Goal: Task Accomplishment & Management: Use online tool/utility

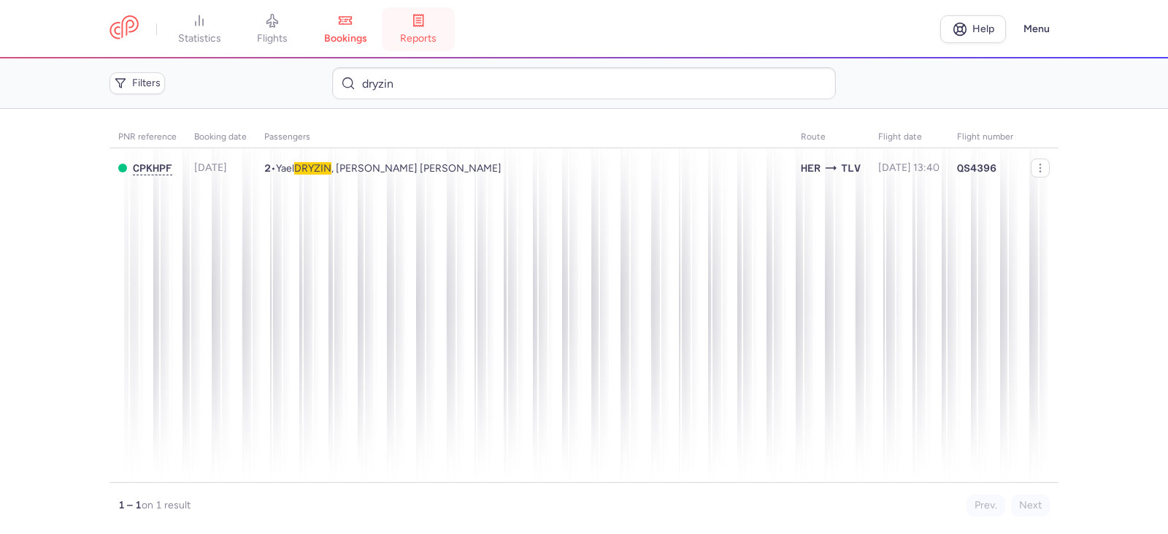
click at [418, 28] on link "reports" at bounding box center [418, 29] width 73 height 32
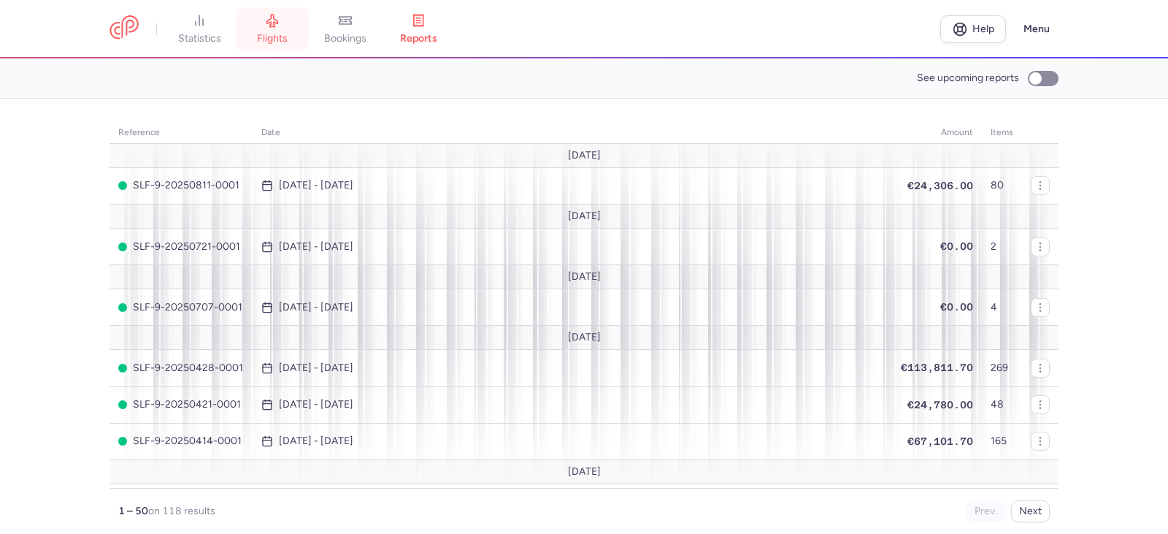
click at [278, 25] on icon at bounding box center [272, 20] width 15 height 15
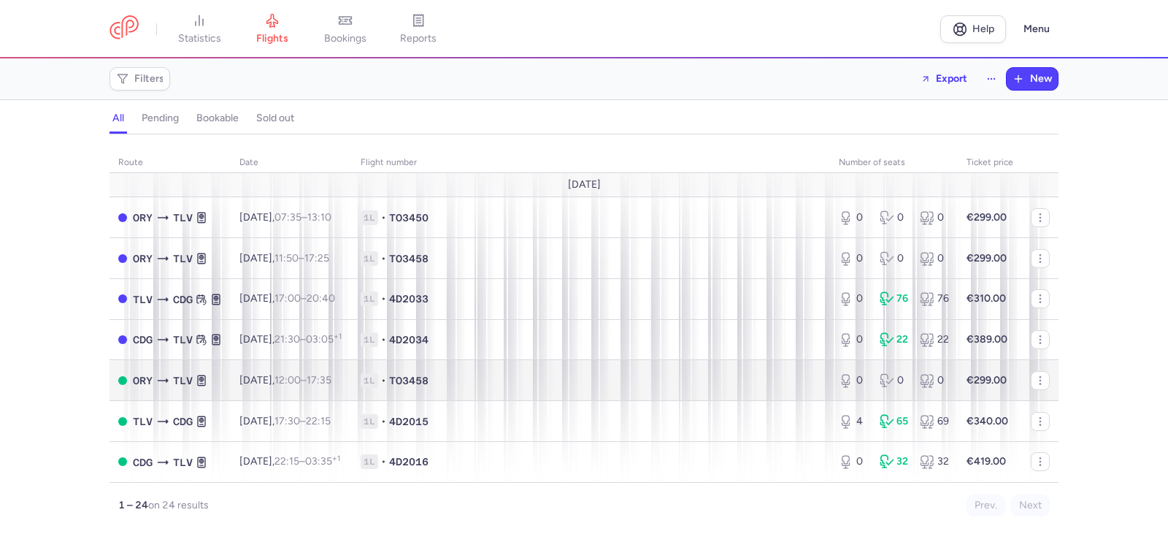
scroll to position [146, 0]
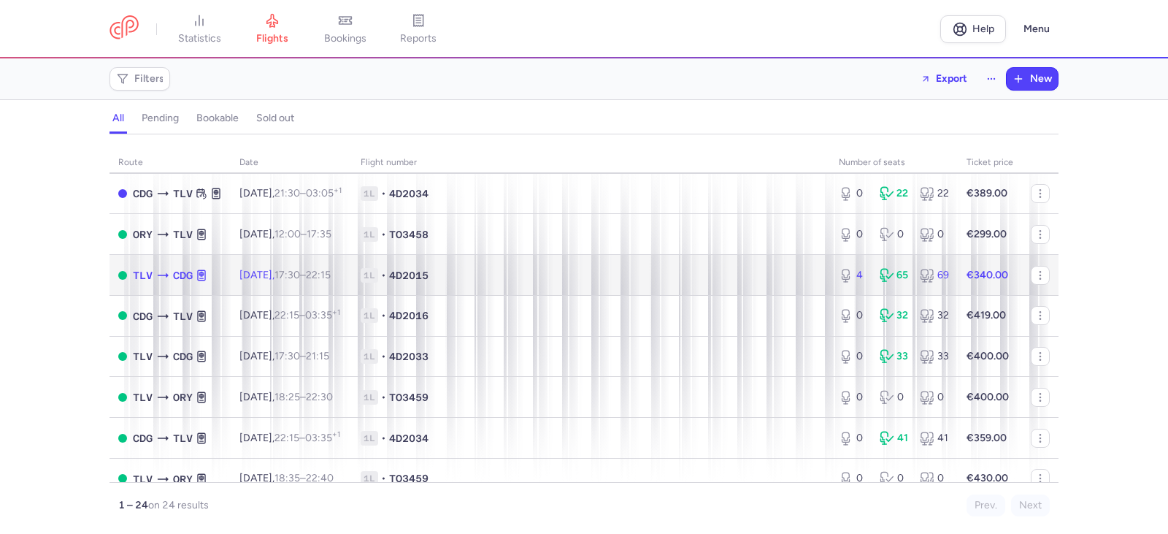
click at [331, 280] on span "17:30 – 22:15 +0" at bounding box center [302, 275] width 56 height 12
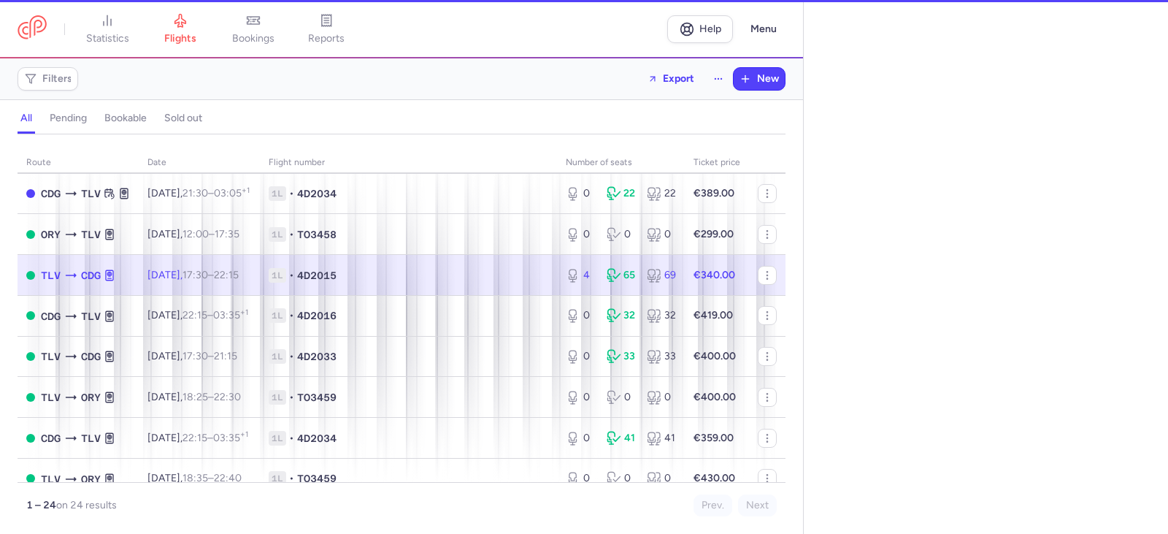
select select "hours"
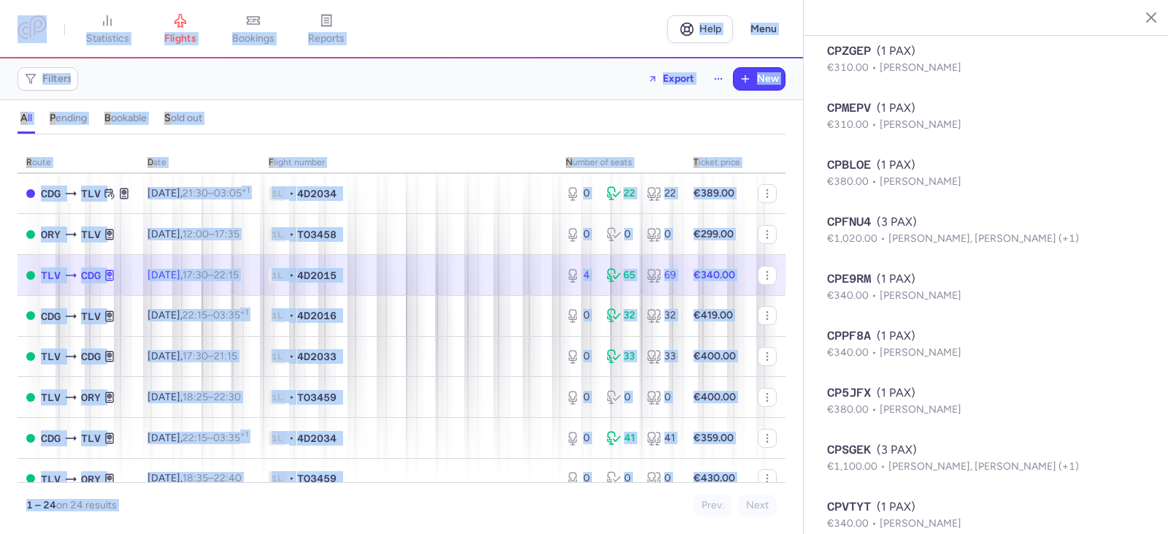
scroll to position [3032, 0]
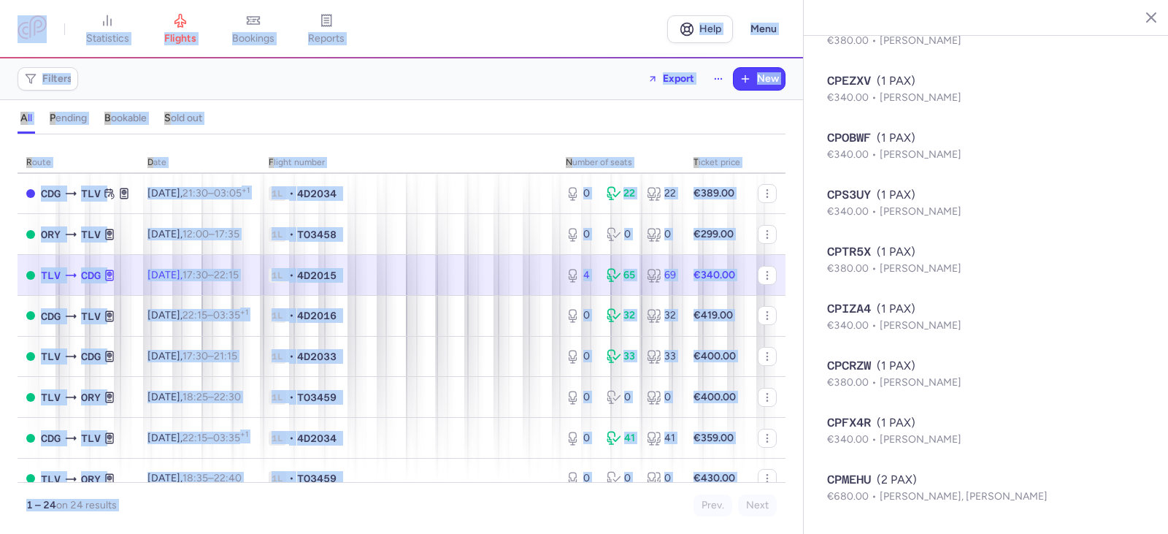
drag, startPoint x: 824, startPoint y: 20, endPoint x: 1069, endPoint y: 528, distance: 564.2
click at [1069, 528] on section "[GEOGRAPHIC_DATA] [DATE] Open TLV [GEOGRAPHIC_DATA], [GEOGRAPHIC_DATA] 17:30 (U…" at bounding box center [986, 267] width 365 height 534
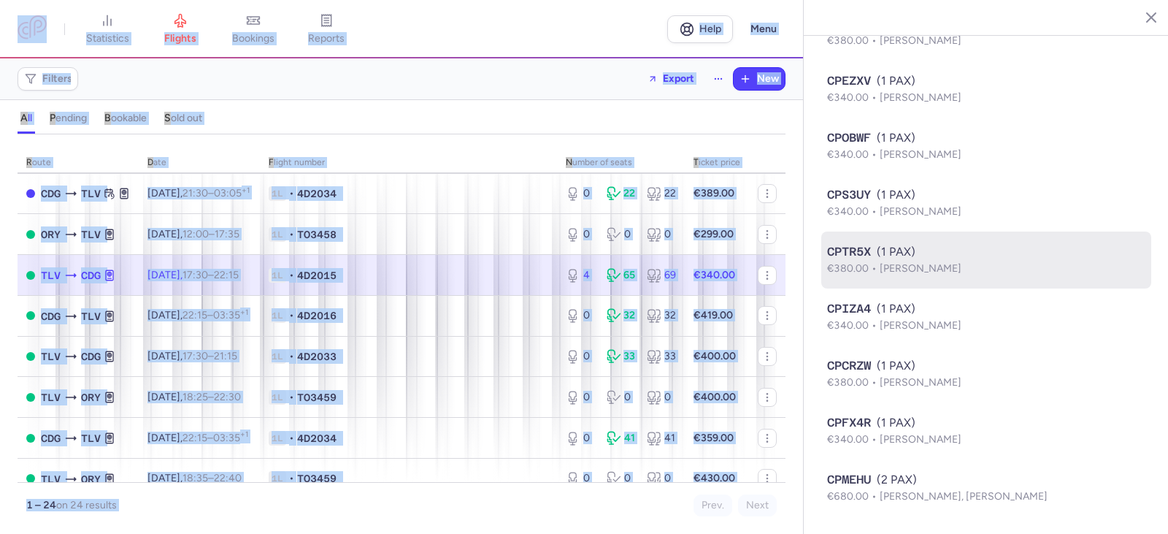
copy section "Lor Ipsu Dolor Sitame, Consec 37, 1221 Adip ELI Sed Doei, Tempor 67:14 (INC+46:…"
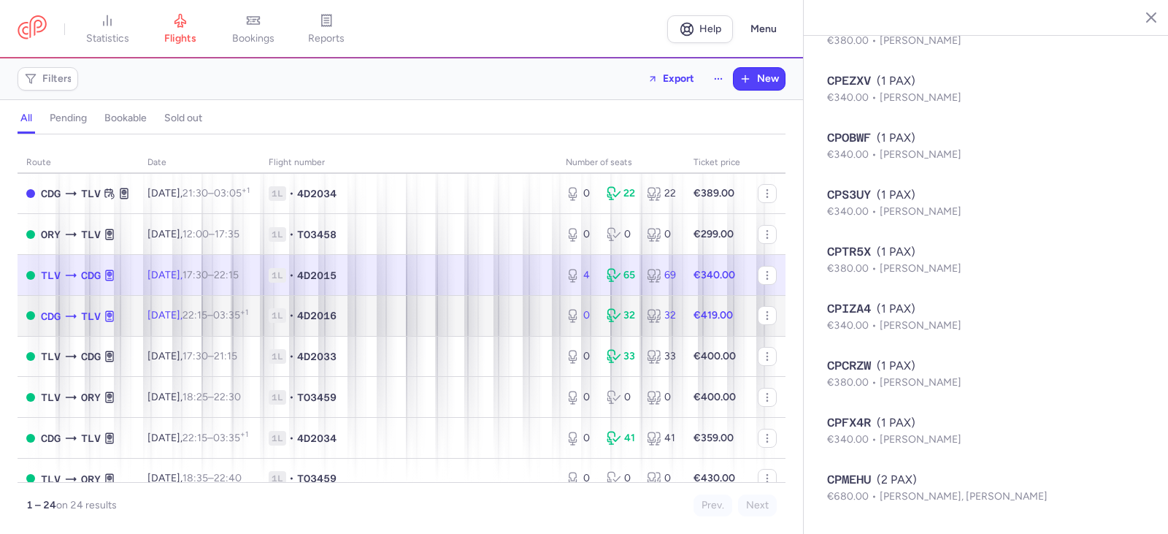
click at [248, 318] on time "03:35 +1" at bounding box center [230, 315] width 35 height 12
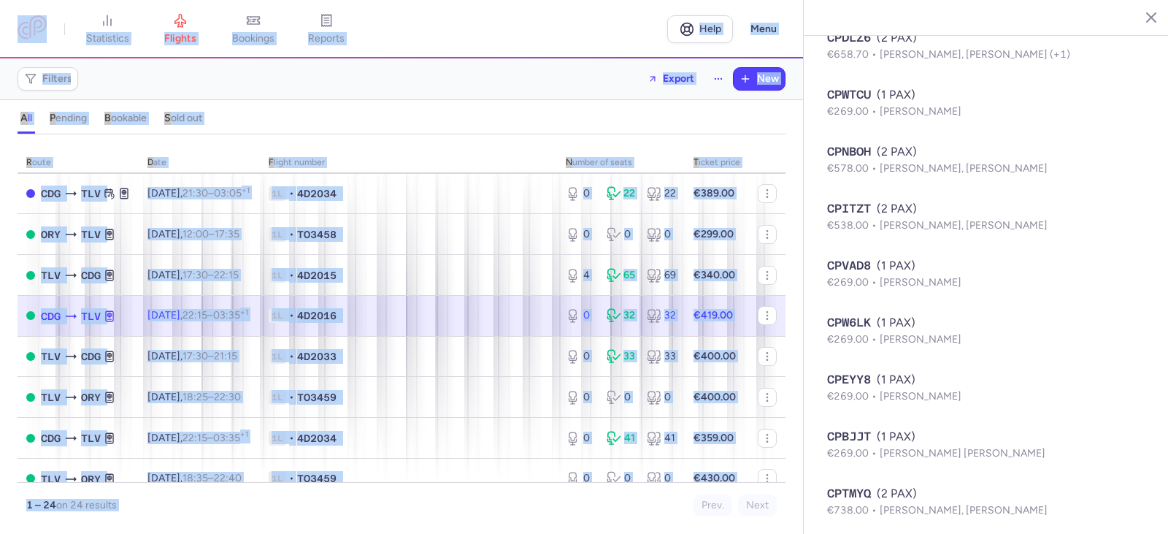
scroll to position [1552, 0]
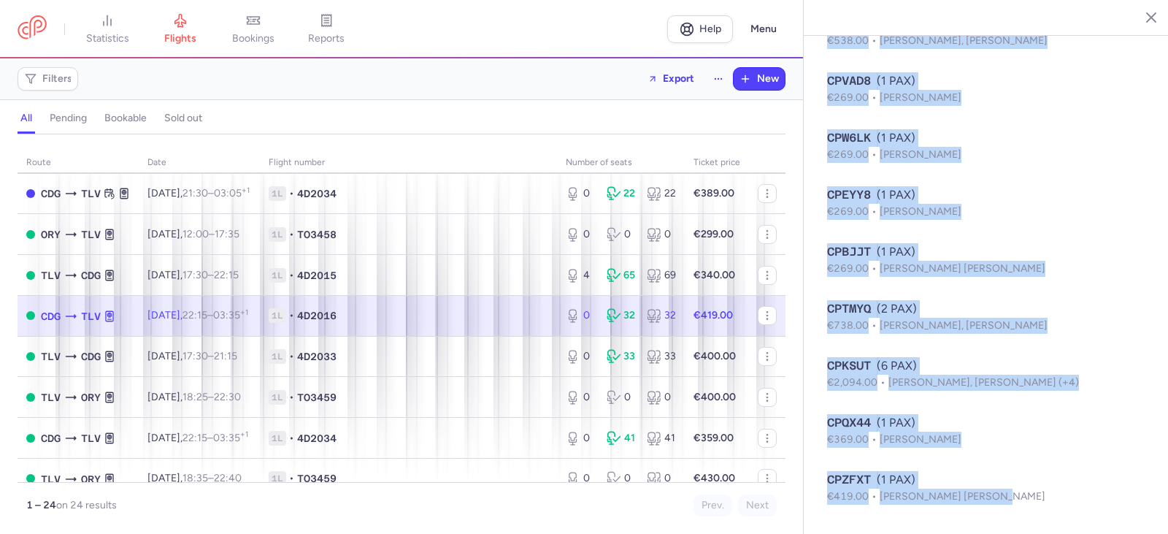
drag, startPoint x: 824, startPoint y: 17, endPoint x: 1167, endPoint y: 521, distance: 610.1
click at [1167, 521] on section "[GEOGRAPHIC_DATA] [GEOGRAPHIC_DATA] [DATE] Open CDG [GEOGRAPHIC_DATA], [GEOGRAP…" at bounding box center [986, 267] width 365 height 534
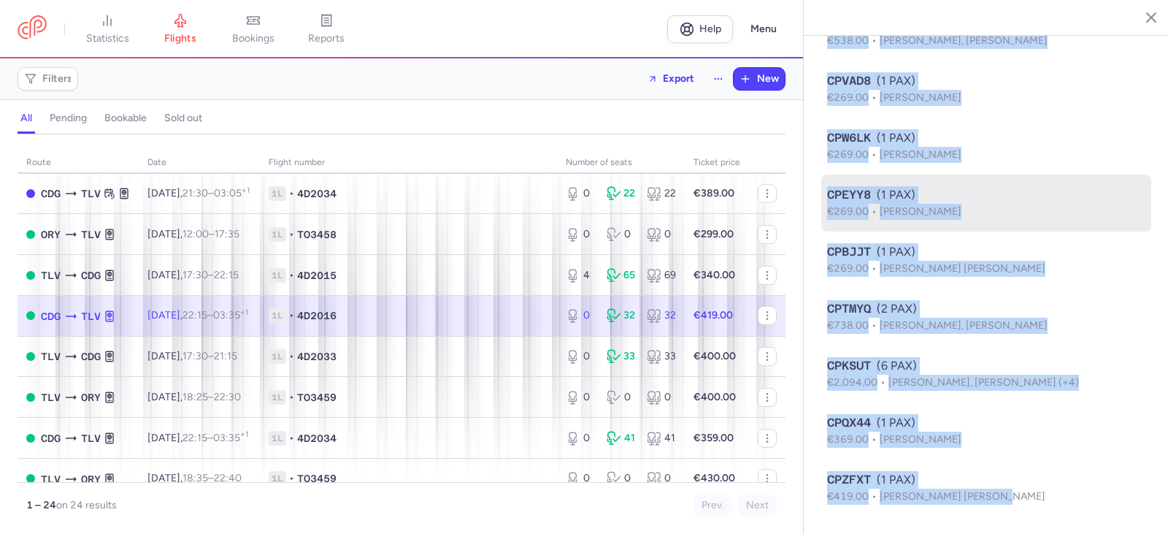
copy section "Lorem Ips Dolo Sitame, Consec 67, 9571 Adip ELI Seddo, Eiusmo 05:31 (TEM+67:26)…"
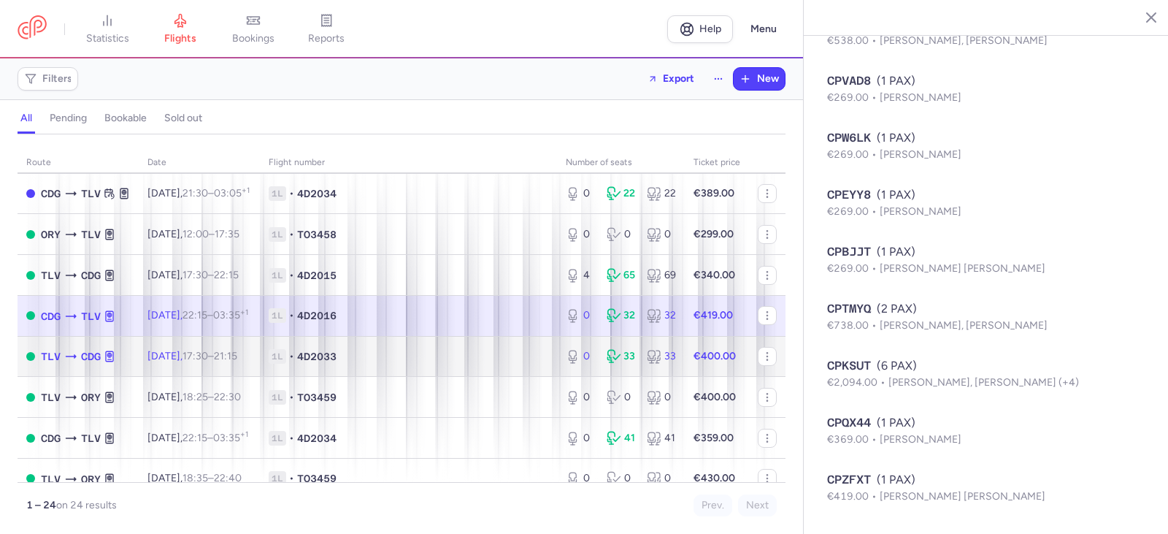
click at [182, 357] on span "[DATE] 17:30 – 21:15 +0" at bounding box center [192, 356] width 90 height 12
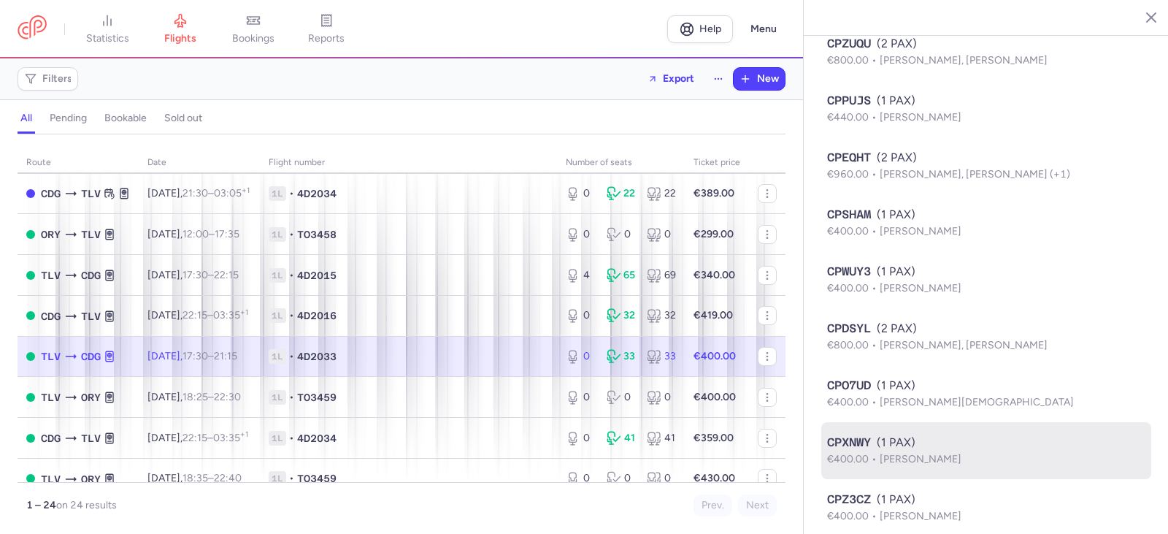
scroll to position [1894, 0]
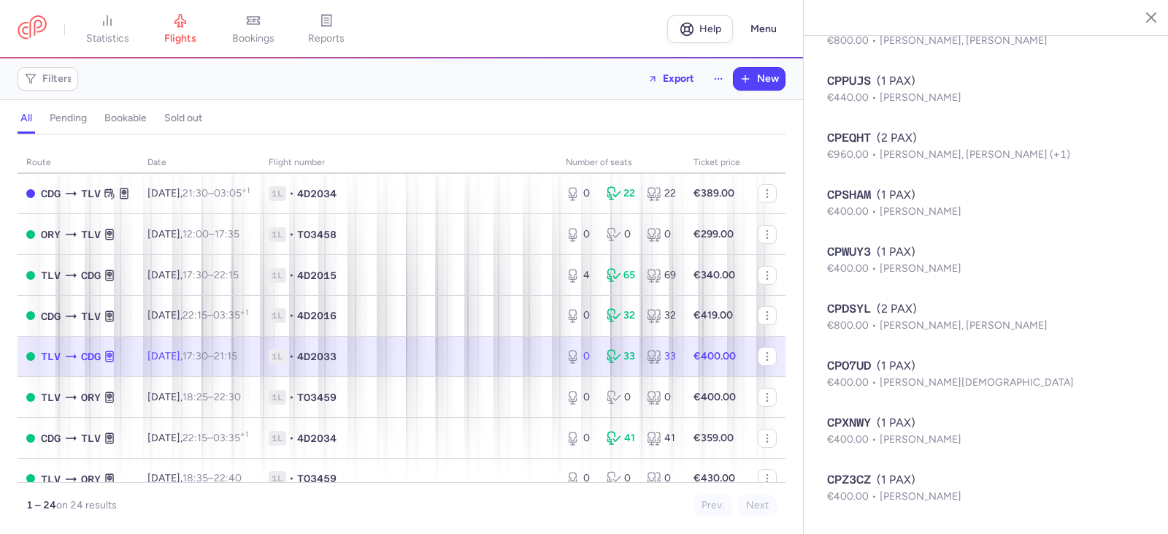
drag, startPoint x: 823, startPoint y: 20, endPoint x: 1035, endPoint y: 523, distance: 546.4
click at [1035, 523] on section "[GEOGRAPHIC_DATA] [DATE] Open TLV [GEOGRAPHIC_DATA], [GEOGRAPHIC_DATA] 17:30 (U…" at bounding box center [986, 267] width 365 height 534
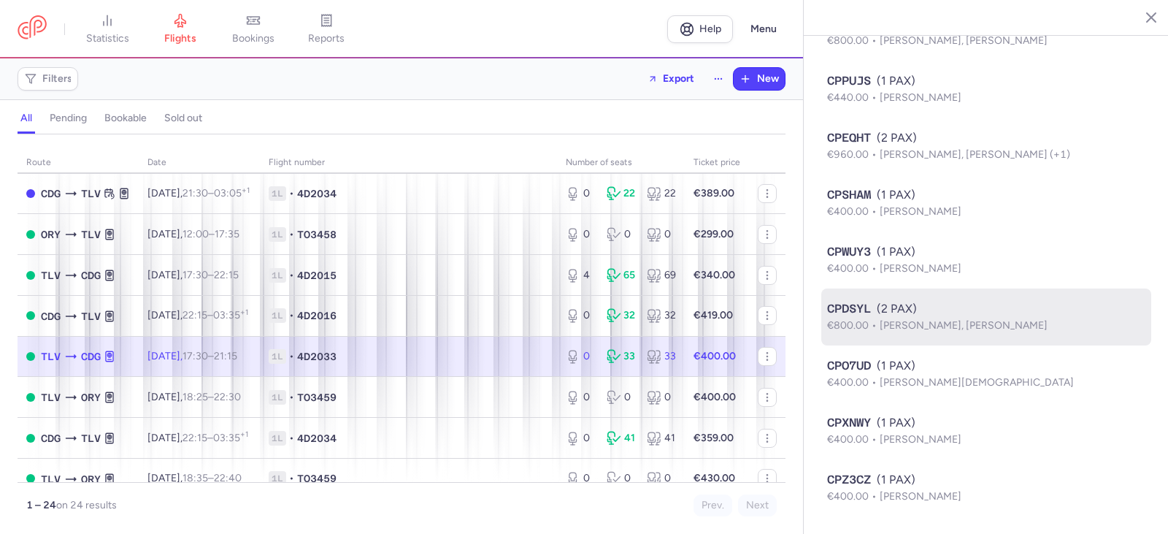
copy section "Lor Ipsu Dolor Sitametco, Adipis 74, 1565 Elit SED Doe Temp, Incidi 51:14 (UTL+…"
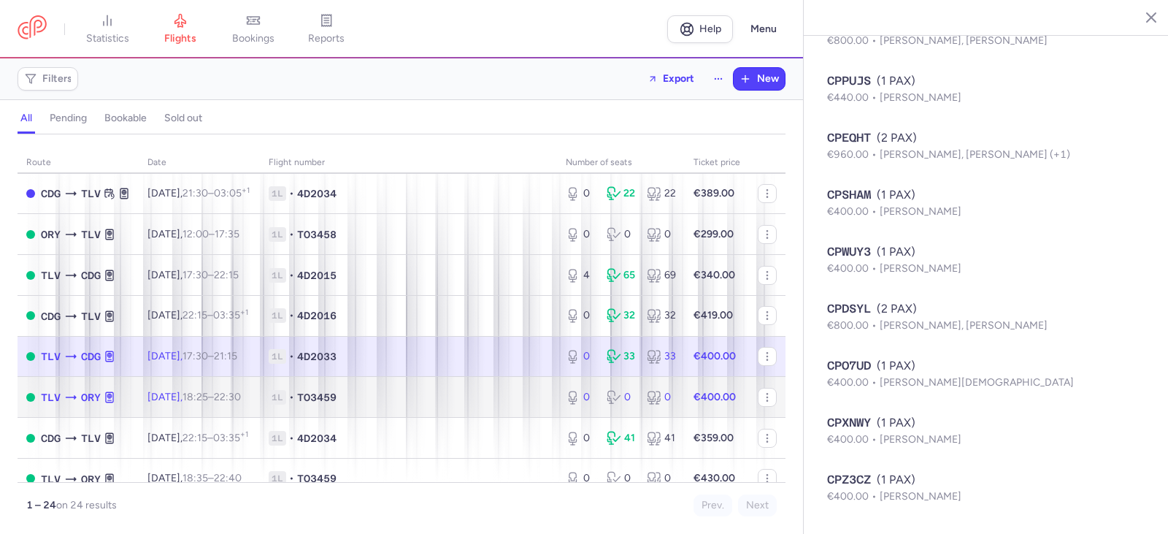
click at [203, 401] on span "[DATE] 18:25 – 22:30 +0" at bounding box center [193, 397] width 93 height 12
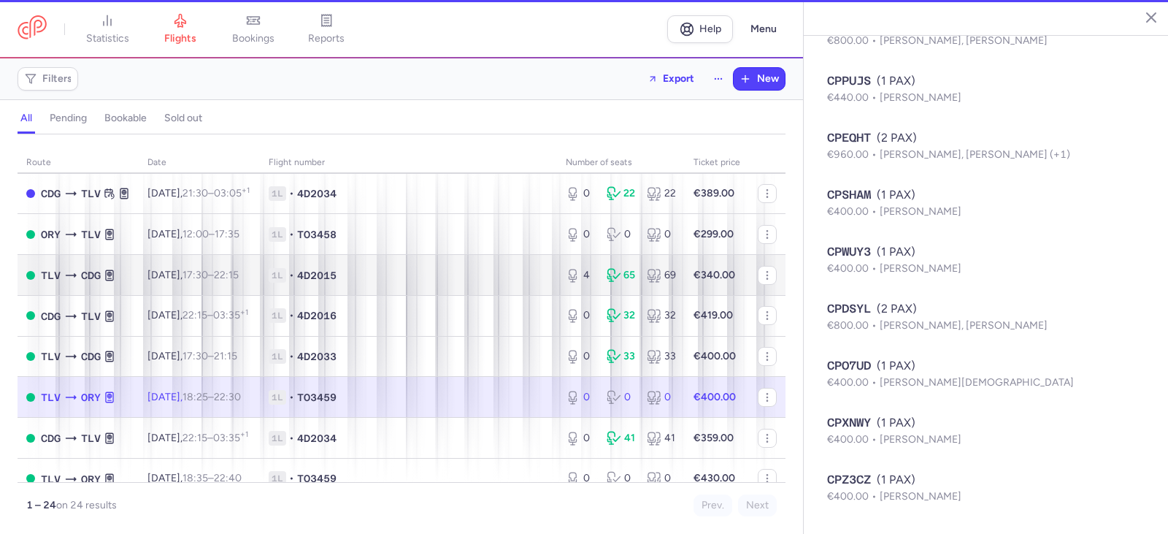
scroll to position [472, 0]
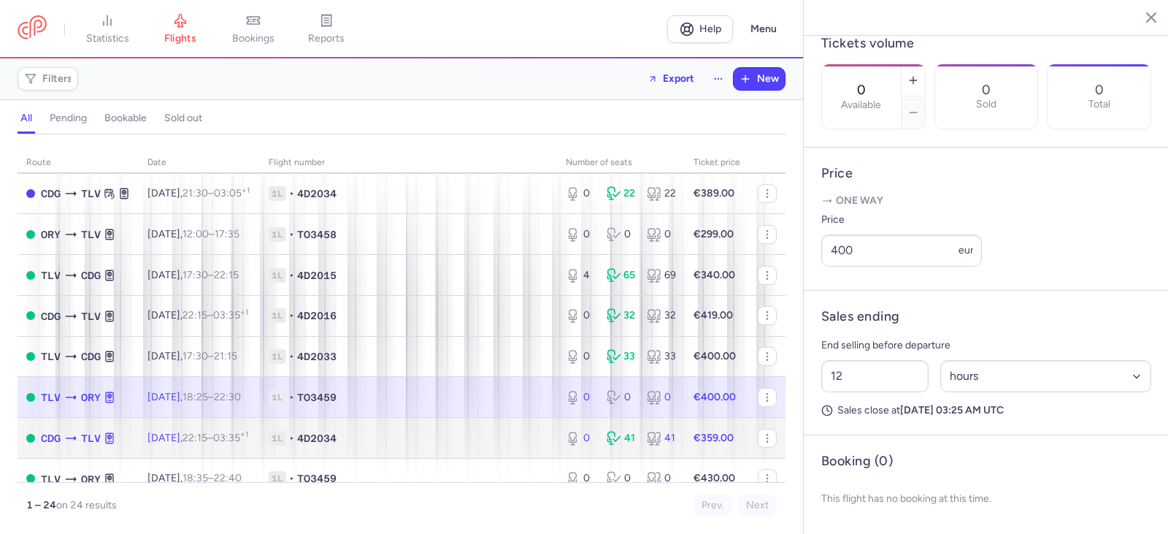
click at [247, 431] on td "[DATE] 22:15 – 03:35 +1" at bounding box center [199, 438] width 121 height 41
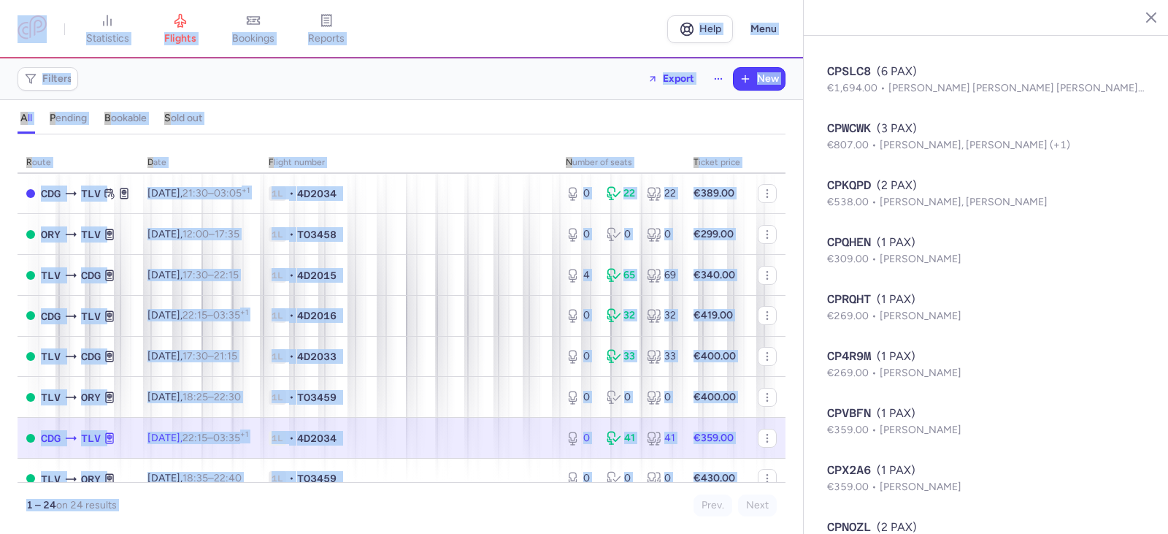
scroll to position [1438, 0]
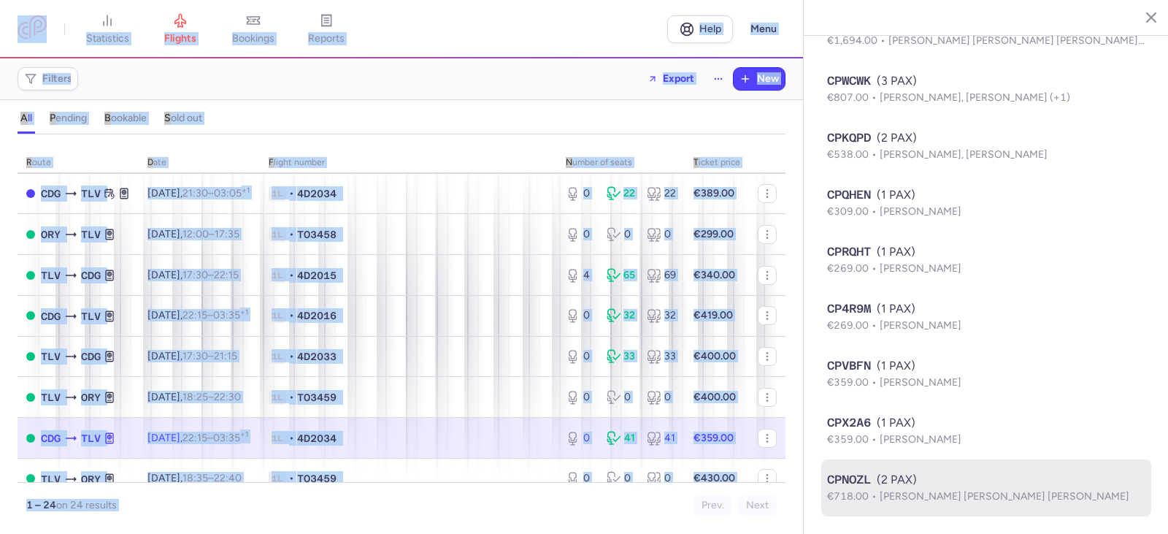
drag, startPoint x: 821, startPoint y: 20, endPoint x: 1111, endPoint y: 490, distance: 552.0
click at [1111, 490] on section "[GEOGRAPHIC_DATA] [GEOGRAPHIC_DATA] [DATE] Open CDG [GEOGRAPHIC_DATA], [GEOGRAP…" at bounding box center [986, 267] width 365 height 534
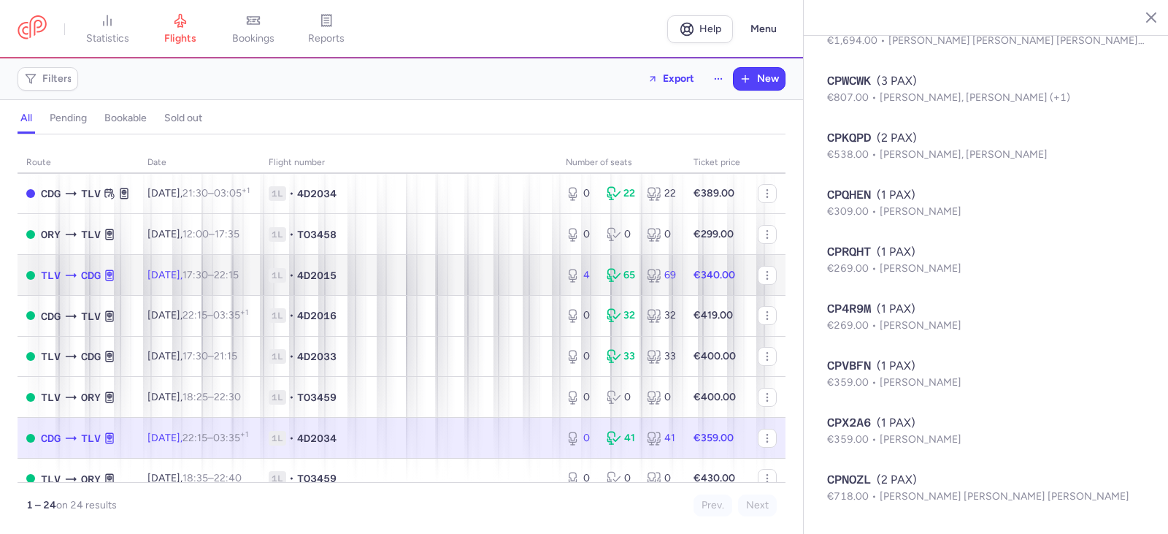
drag, startPoint x: 856, startPoint y: 264, endPoint x: 664, endPoint y: 271, distance: 192.1
click at [664, 271] on div "4 65 69" at bounding box center [621, 275] width 122 height 26
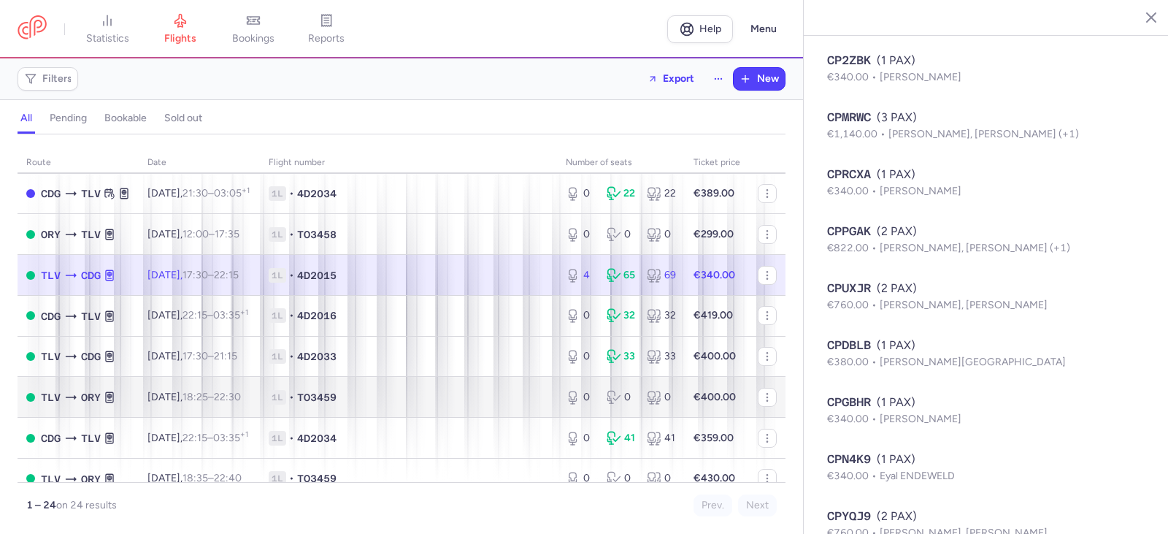
scroll to position [219, 0]
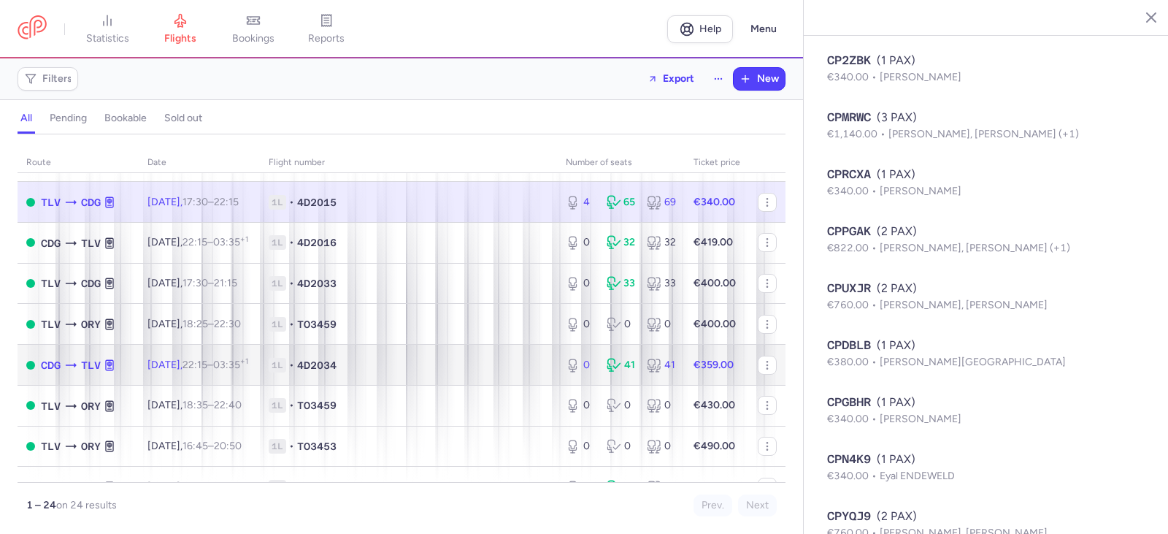
click at [248, 363] on time "03:35 +1" at bounding box center [230, 364] width 35 height 12
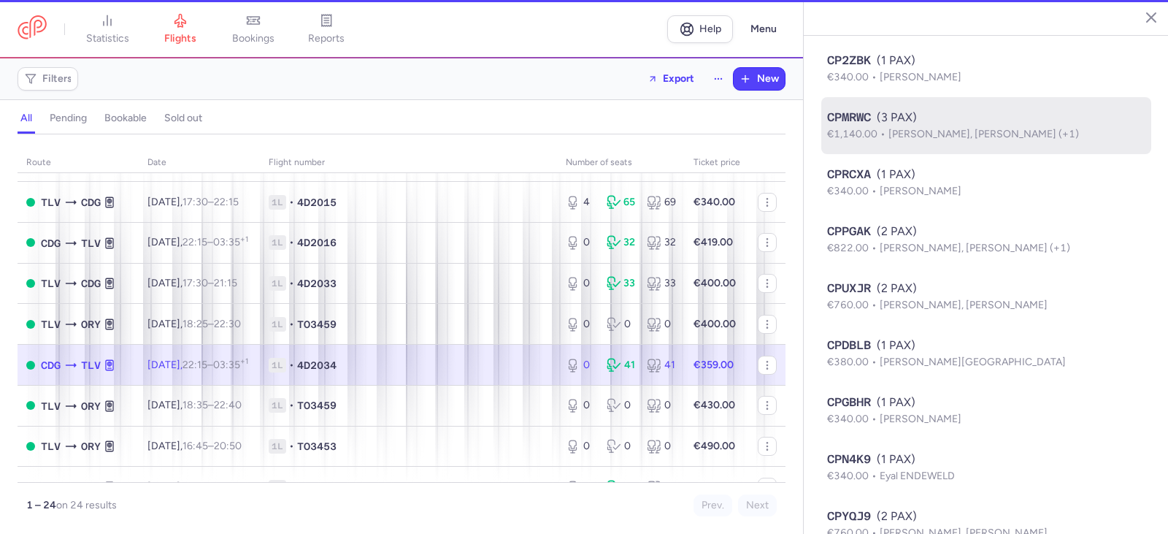
type input "0"
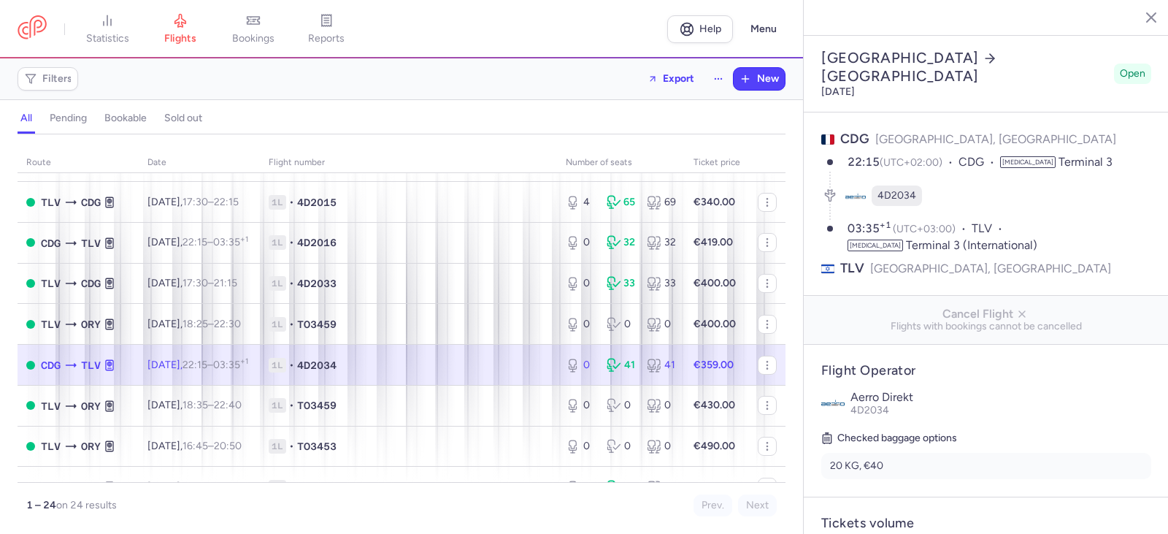
click at [817, 36] on header "Paris [GEOGRAPHIC_DATA] [DATE] Open" at bounding box center [986, 74] width 365 height 77
click at [820, 46] on div "Paris [GEOGRAPHIC_DATA] [DATE] Open" at bounding box center [986, 73] width 336 height 55
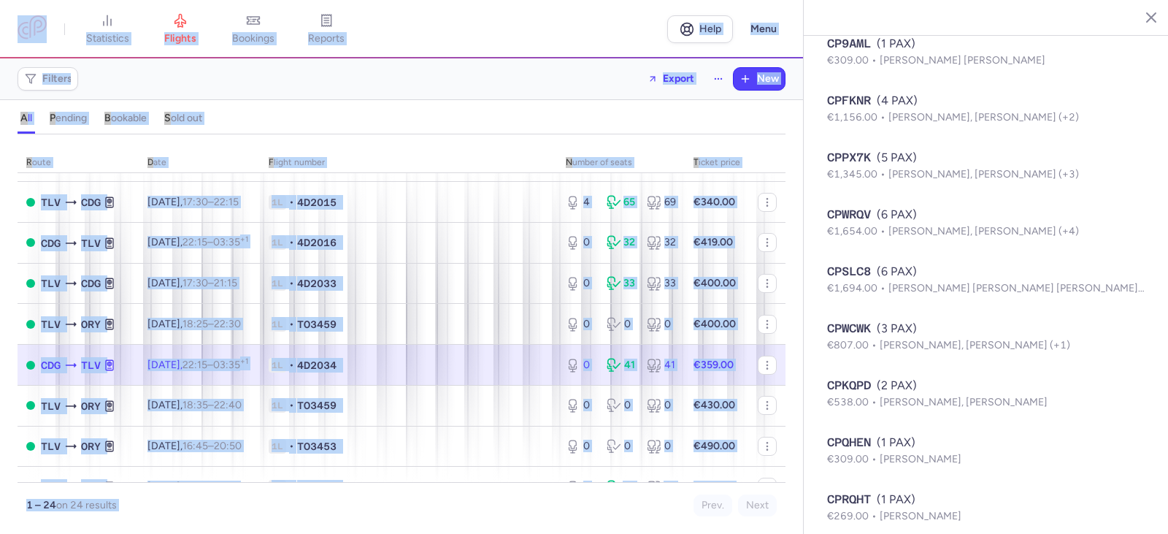
scroll to position [1438, 0]
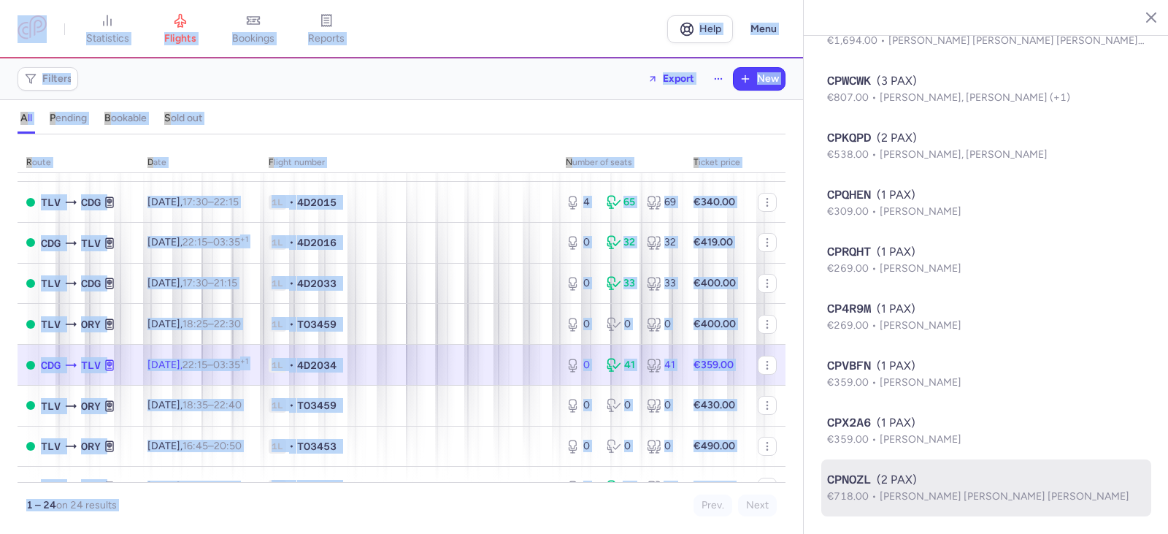
drag, startPoint x: 822, startPoint y: 23, endPoint x: 1105, endPoint y: 501, distance: 555.8
click at [1105, 501] on section "[GEOGRAPHIC_DATA] [GEOGRAPHIC_DATA] [DATE] Open CDG [GEOGRAPHIC_DATA], [GEOGRAP…" at bounding box center [986, 267] width 365 height 534
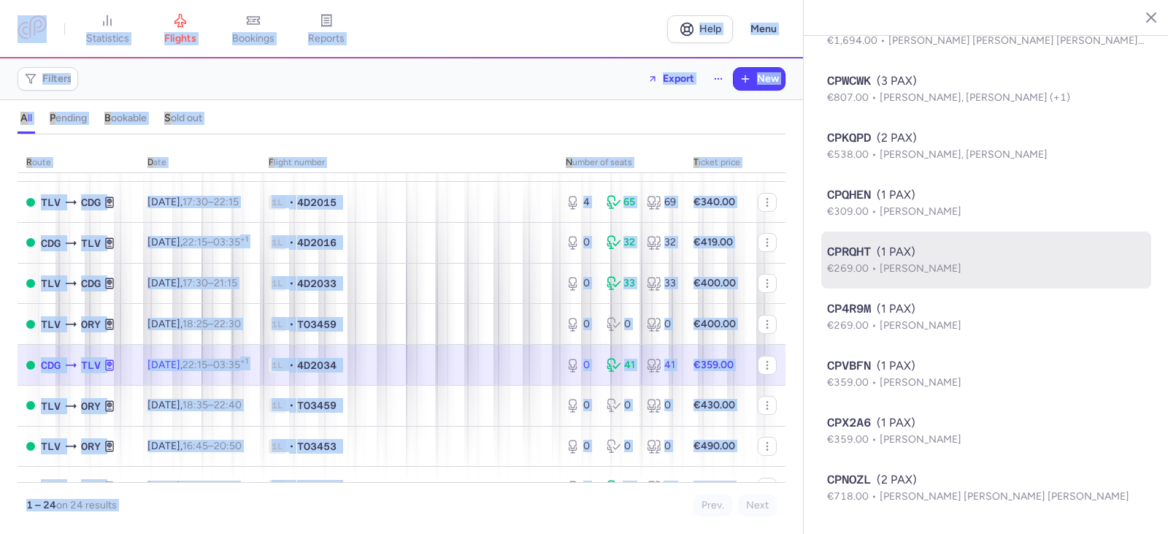
copy section "Lorem Ips Dolo Sitametco, Adipis 33, 6966 Elit SED Doeiu, Tempor 47:82 (INC+54:…"
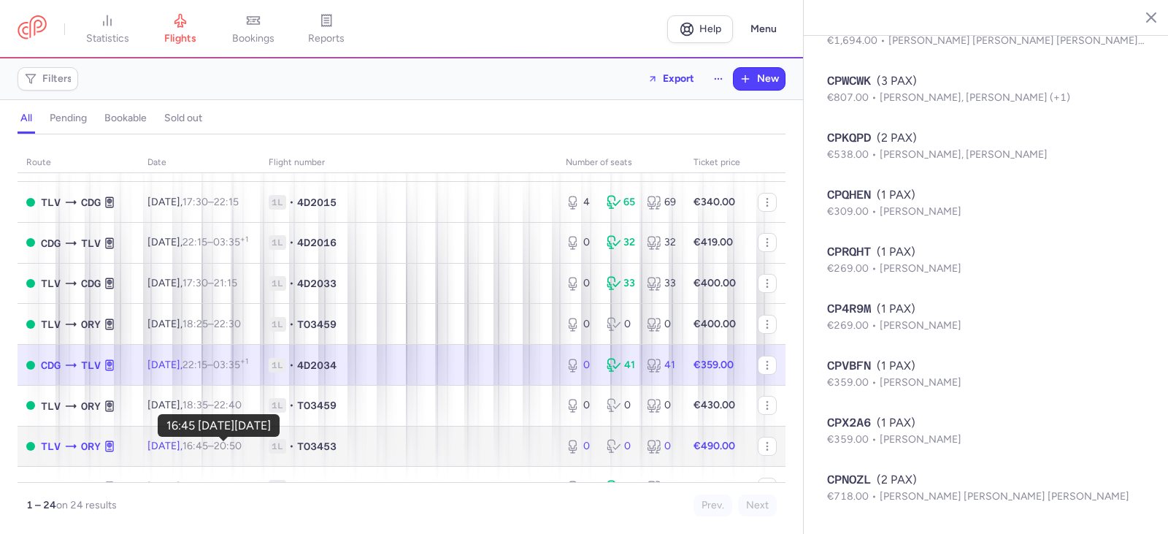
click at [208, 452] on time "16:45" at bounding box center [196, 445] width 26 height 12
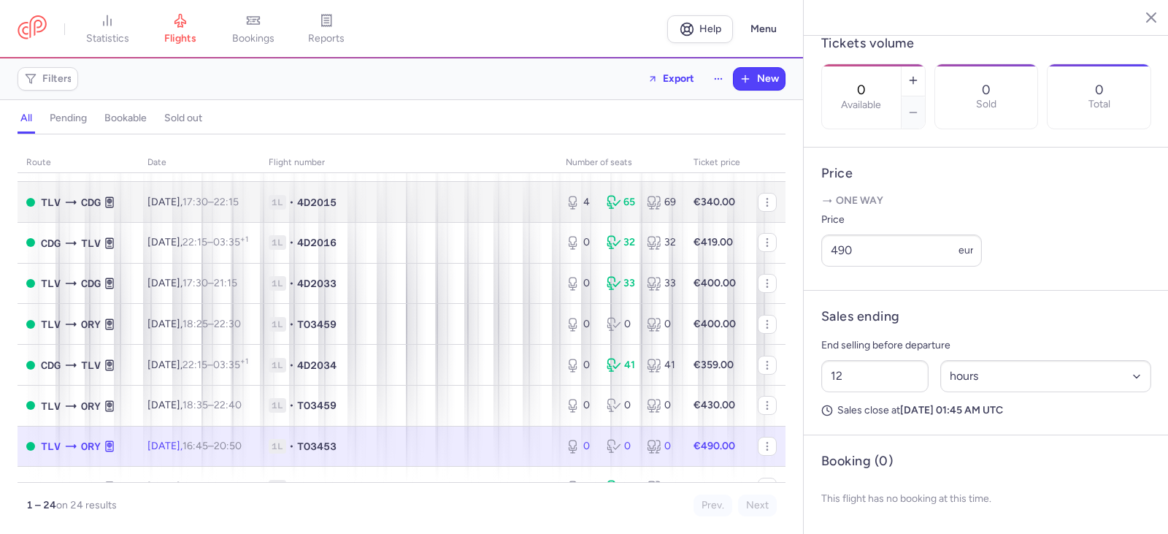
scroll to position [438, 0]
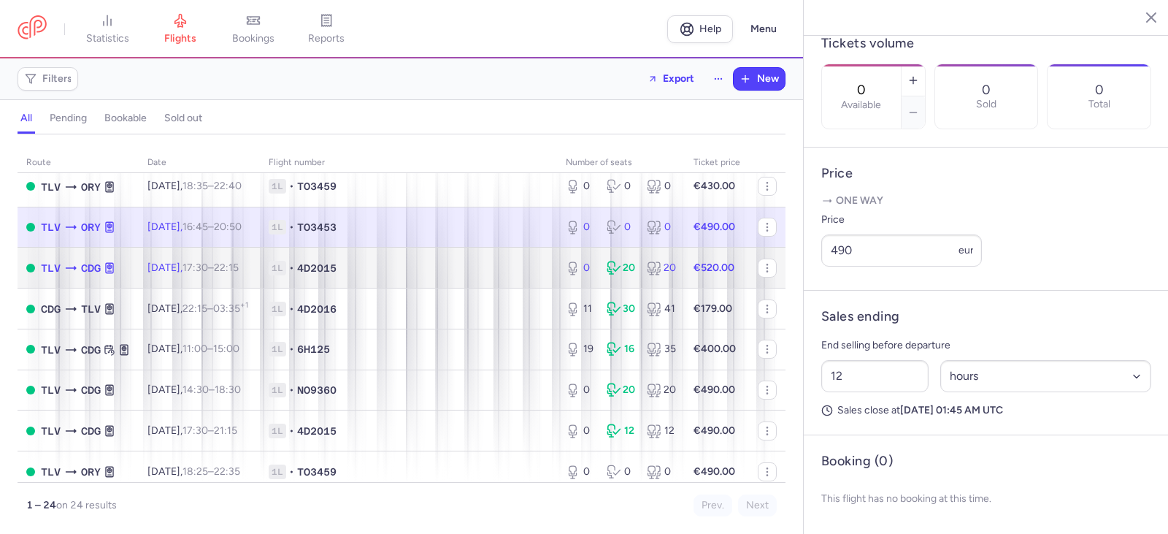
click at [174, 255] on td "[DATE] 17:30 – 22:15 +0" at bounding box center [199, 267] width 121 height 41
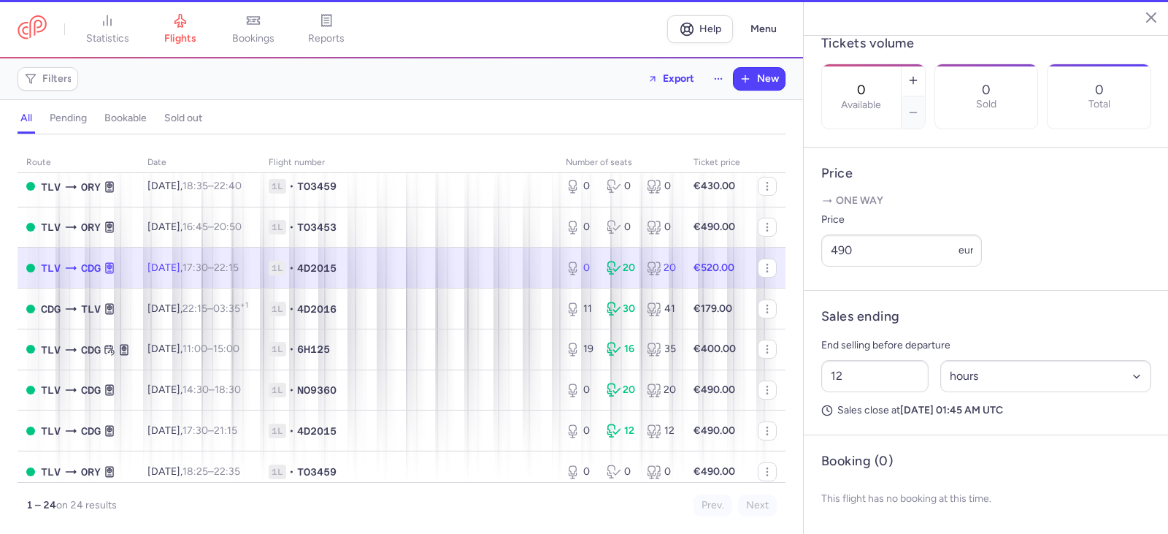
type input "20"
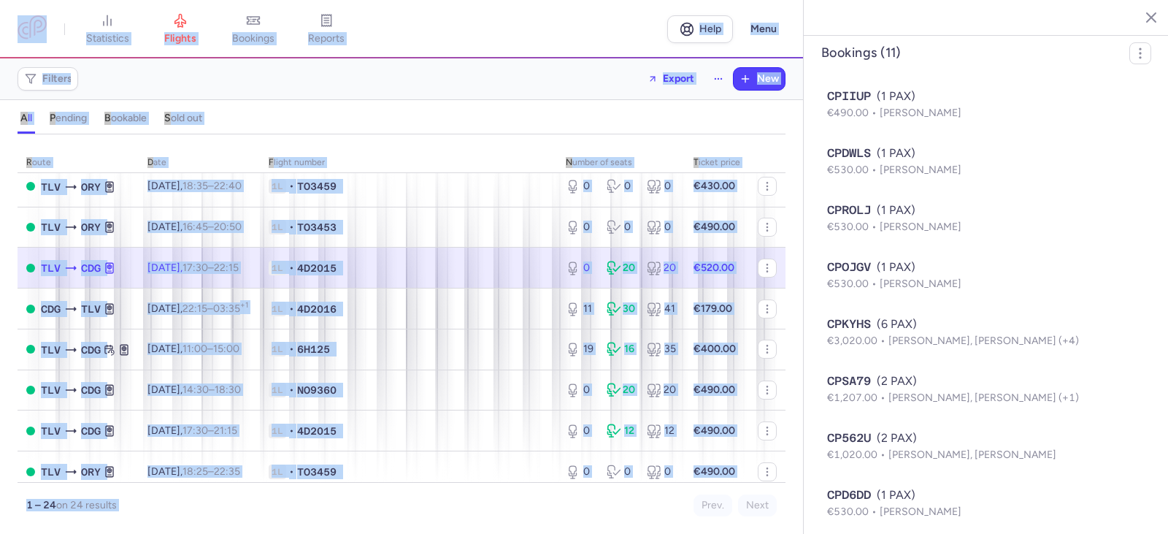
scroll to position [1096, 0]
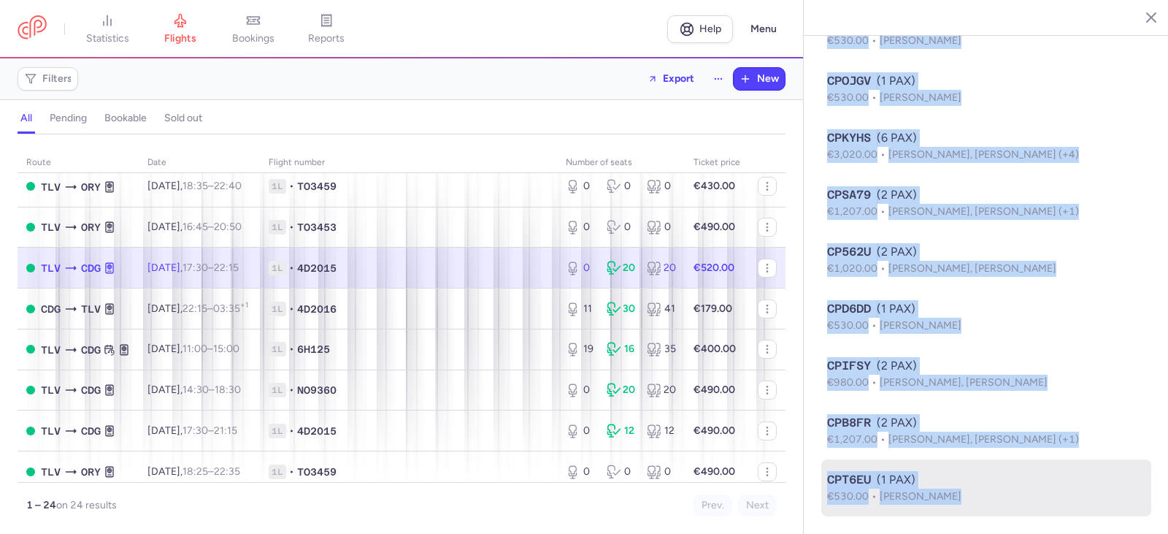
drag, startPoint x: 819, startPoint y: 22, endPoint x: 1013, endPoint y: 490, distance: 506.6
click at [1013, 490] on section "[GEOGRAPHIC_DATA] [DATE] Open TLV [GEOGRAPHIC_DATA], [GEOGRAPHIC_DATA] 17:30 (U…" at bounding box center [986, 267] width 365 height 534
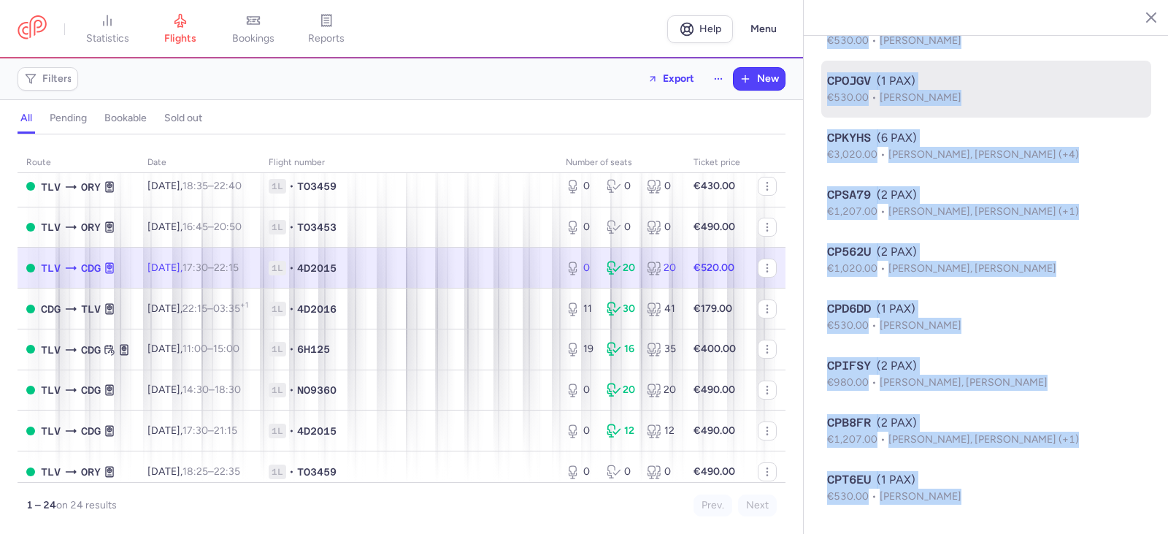
copy section "Lor Ipsu Dolor Sitame, Consec 20, 6072 Adip ELI Sed Doei, Tempor 05:36 (INC+74:…"
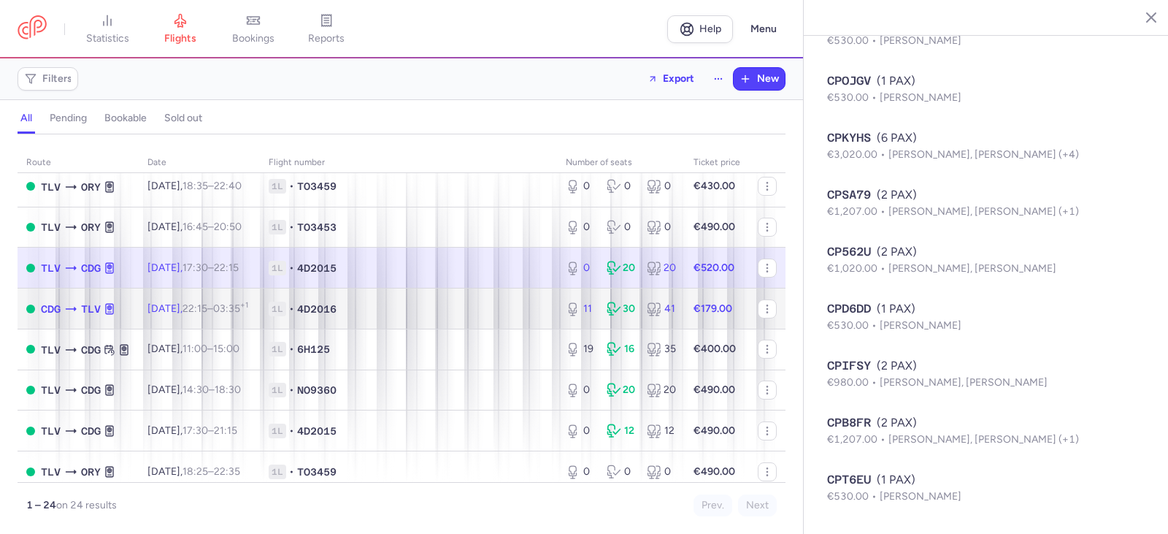
click at [207, 315] on time "22:15" at bounding box center [195, 308] width 25 height 12
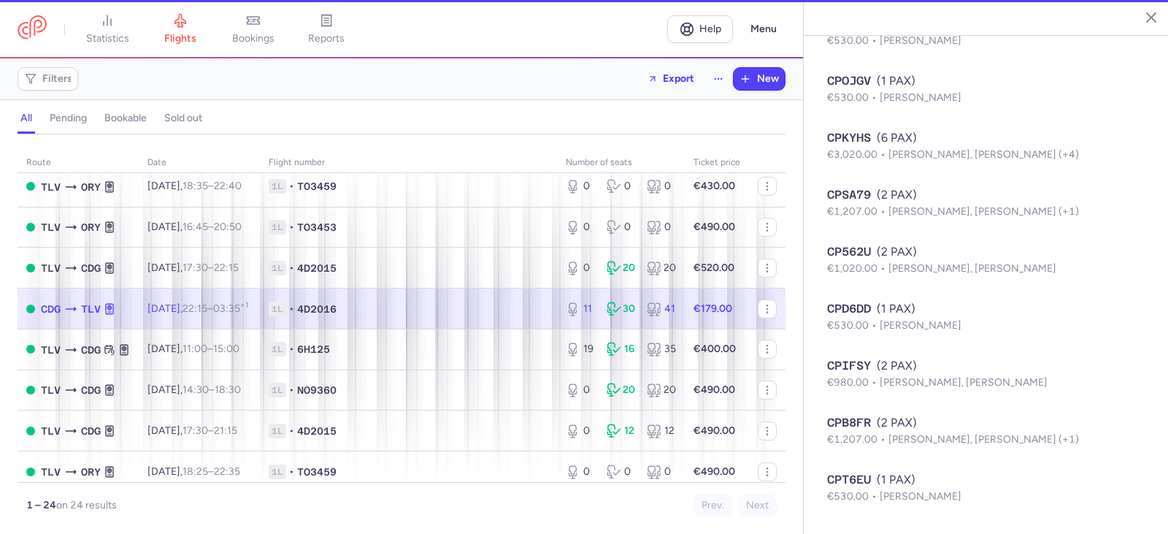
type input "11"
type input "12"
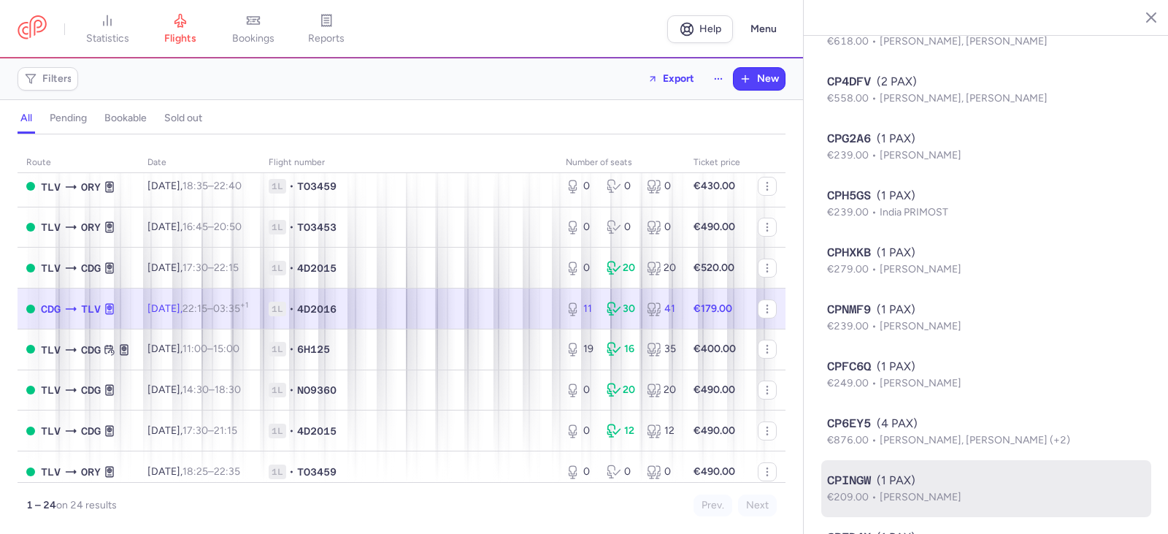
scroll to position [1150, 0]
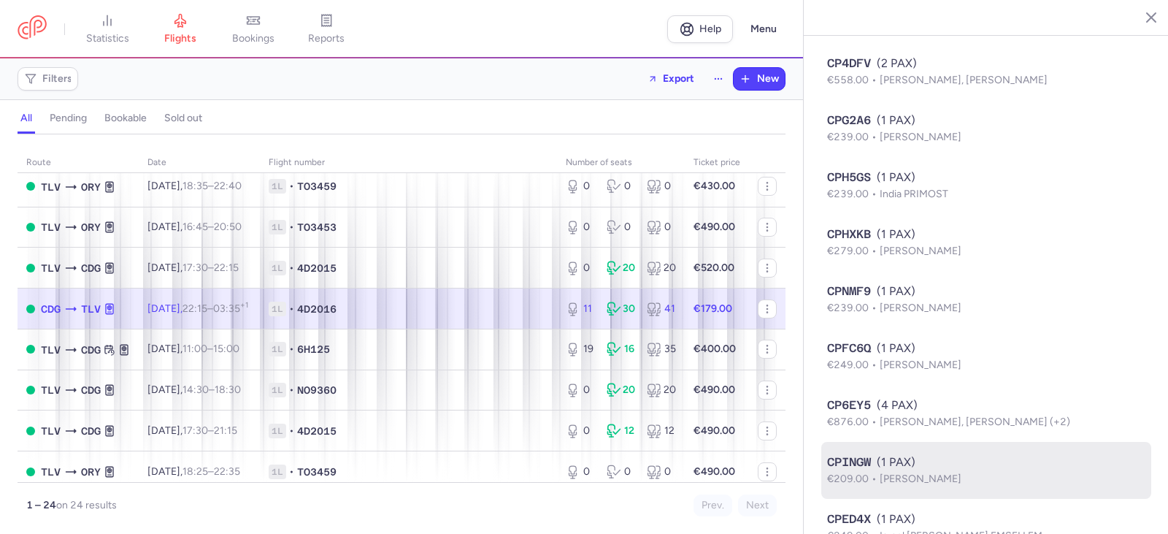
drag, startPoint x: 825, startPoint y: 23, endPoint x: 1001, endPoint y: 504, distance: 512.9
click at [1001, 504] on section "[GEOGRAPHIC_DATA] [GEOGRAPHIC_DATA] [DATE] Open CDG [GEOGRAPHIC_DATA], [GEOGRAP…" at bounding box center [986, 267] width 365 height 534
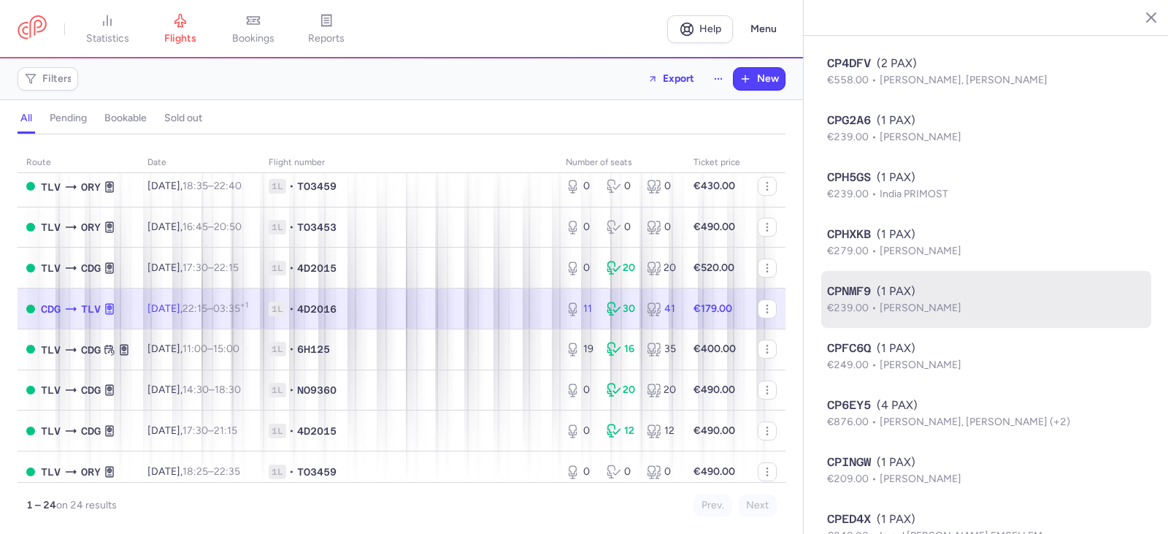
copy section "Lorem Ips Dolo Sitame, Consec 41, 9085 Adip ELI Seddo, Eiusmo 04:36 (TEM+46:13)…"
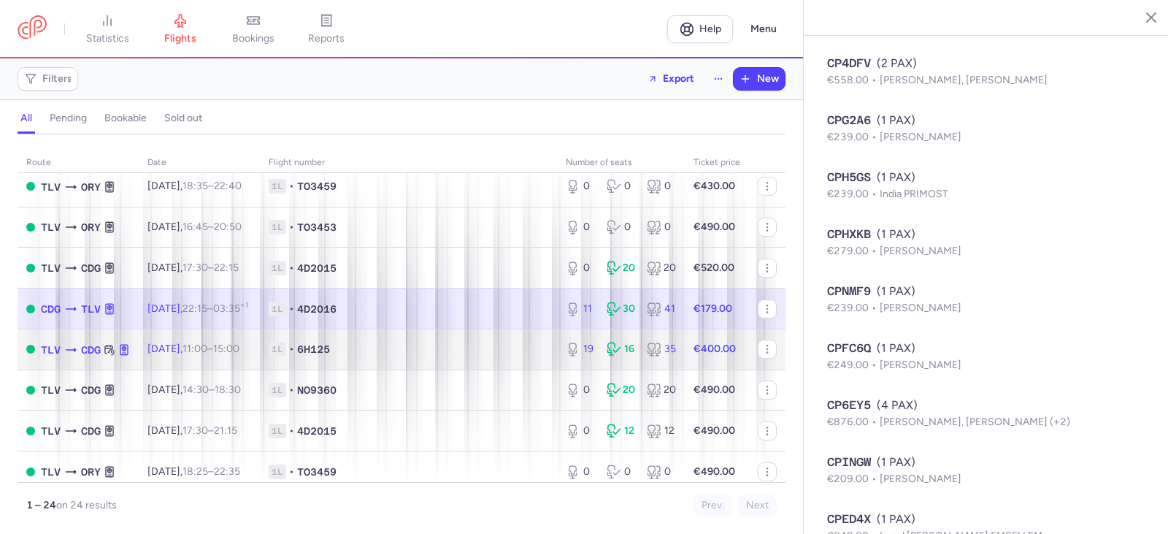
click at [366, 350] on span "1L • 6H125" at bounding box center [409, 349] width 280 height 15
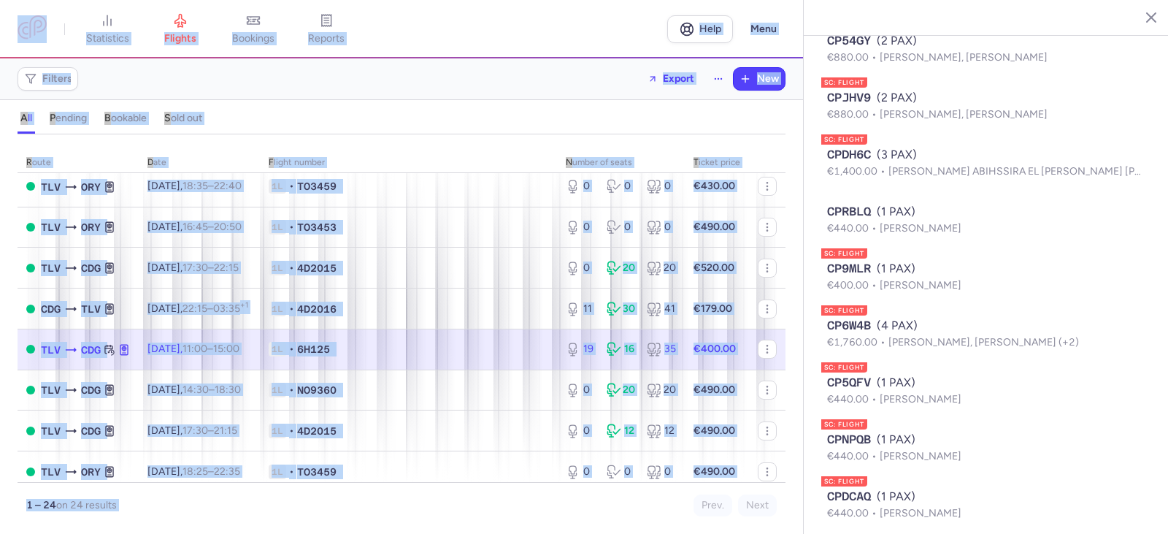
scroll to position [983, 0]
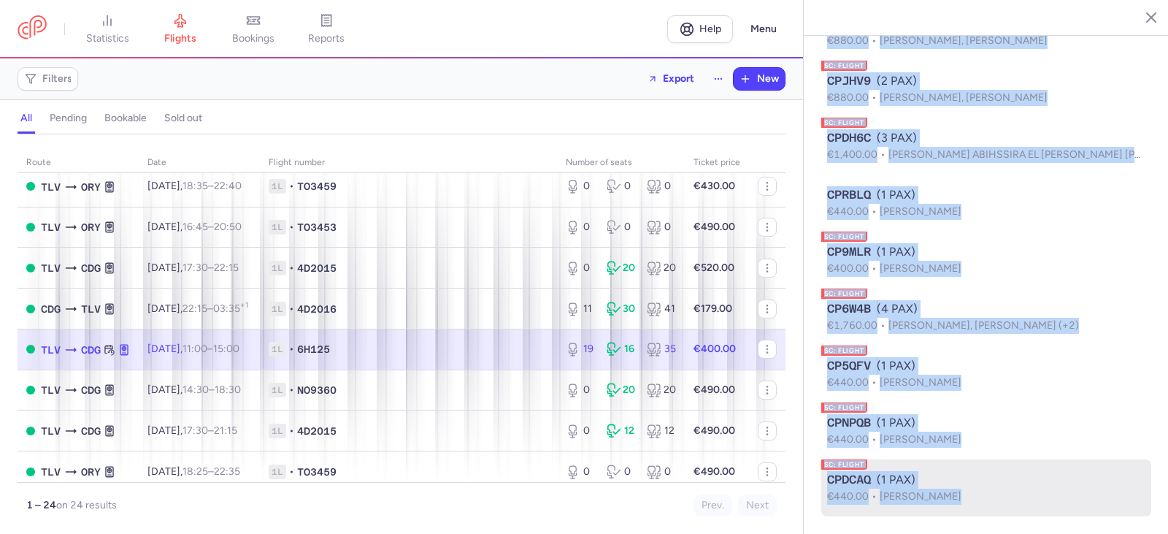
drag, startPoint x: 823, startPoint y: 18, endPoint x: 1019, endPoint y: 491, distance: 512.2
click at [1019, 491] on section "[GEOGRAPHIC_DATA] [DATE] Open TLV [GEOGRAPHIC_DATA], [GEOGRAPHIC_DATA] 11:00 (U…" at bounding box center [986, 267] width 365 height 534
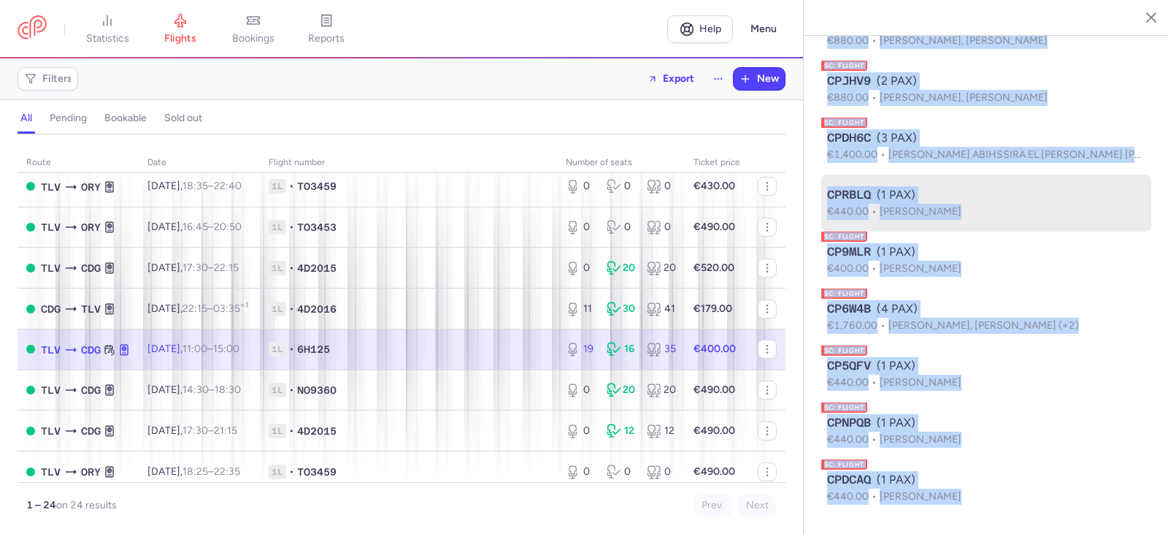
copy section "Lor Ipsu Dolor Sitamet, Consec 15, 8781 Adip ELI Sed Doei, Tempor 00:05 (INC+47…"
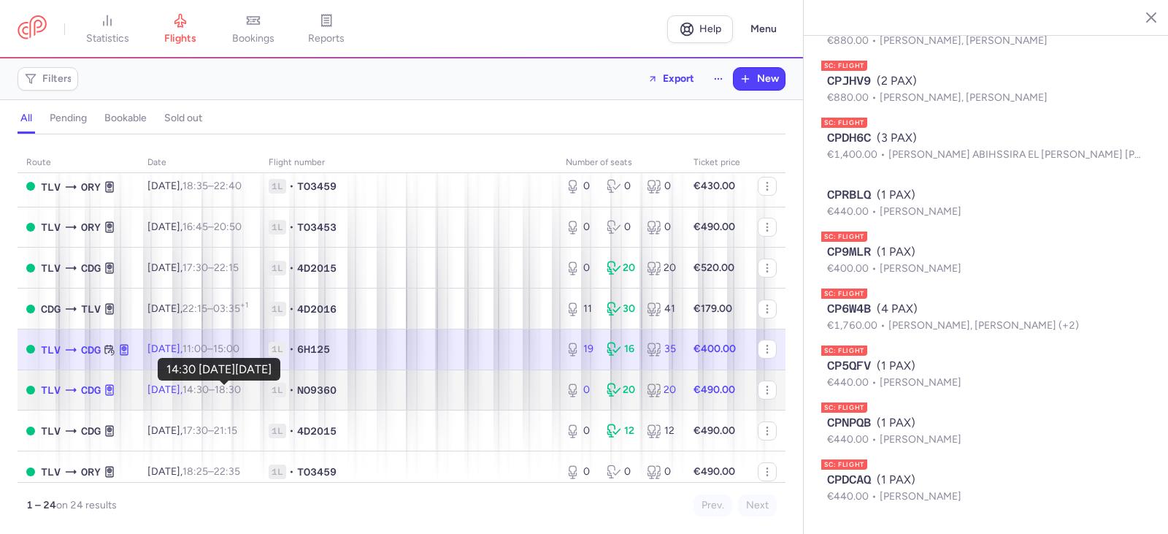
click at [209, 393] on time "14:30" at bounding box center [196, 389] width 26 height 12
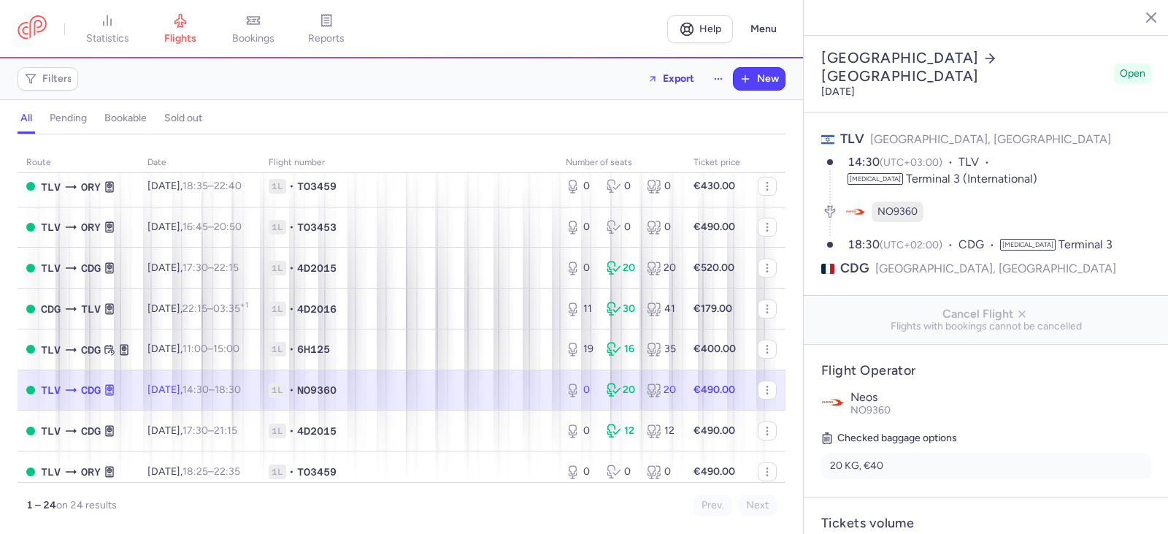
click at [822, 46] on div "[GEOGRAPHIC_DATA] [DATE] Open" at bounding box center [986, 73] width 336 height 55
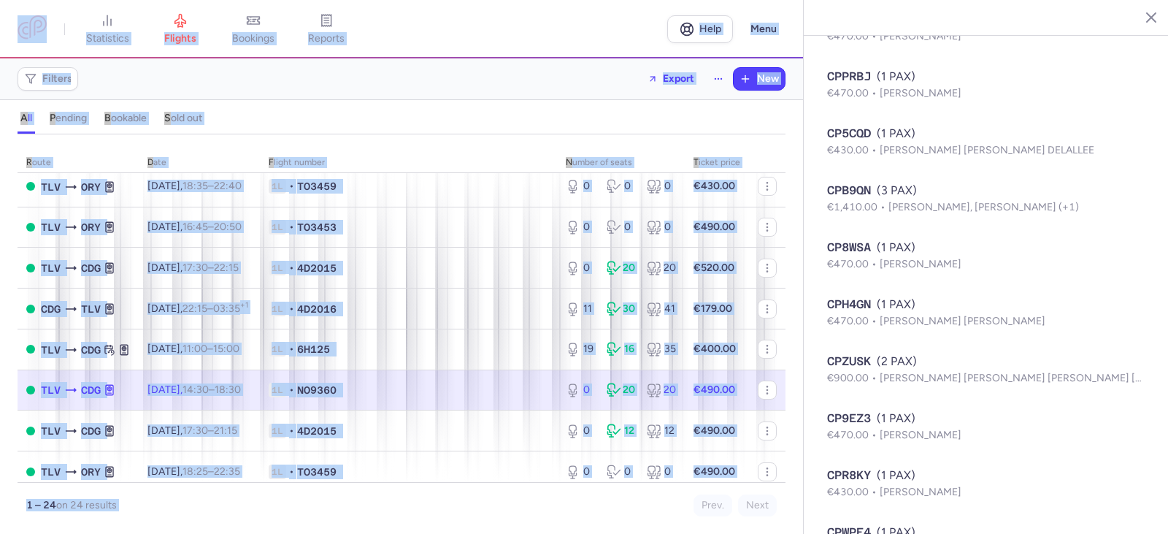
scroll to position [1267, 0]
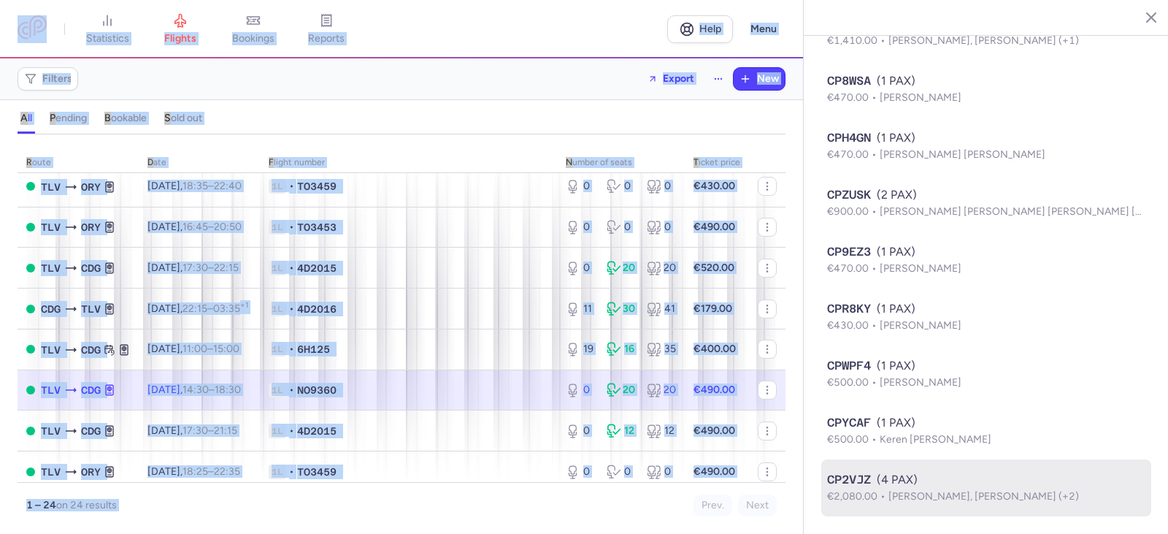
drag, startPoint x: 822, startPoint y: 18, endPoint x: 1095, endPoint y: 496, distance: 550.6
click at [1095, 496] on section "[GEOGRAPHIC_DATA] [DATE] Open TLV [GEOGRAPHIC_DATA], [GEOGRAPHIC_DATA] 14:30 (U…" at bounding box center [986, 267] width 365 height 534
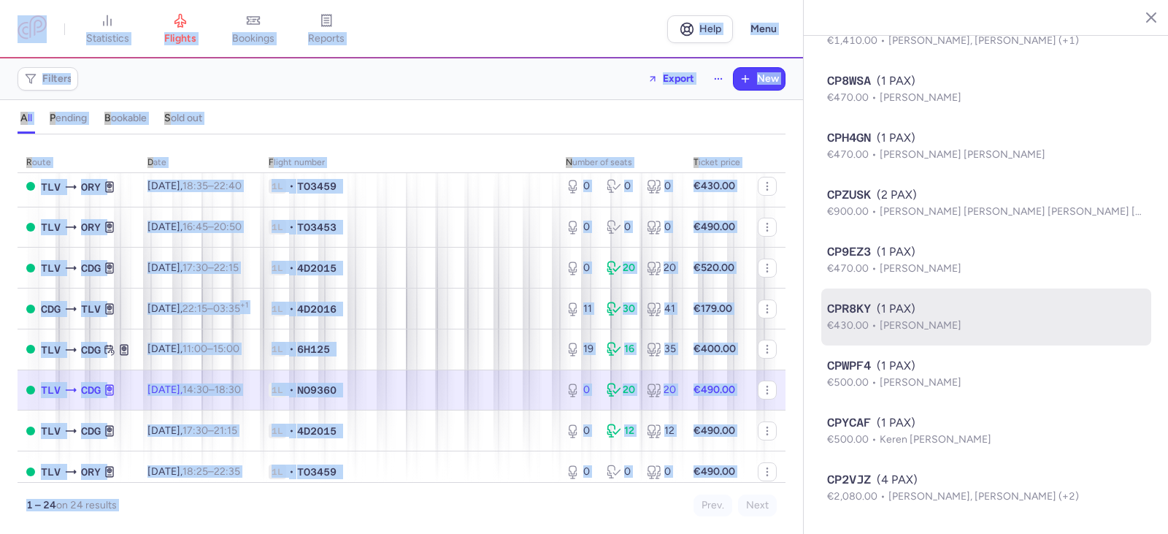
copy section "Lor Ipsu Dolor Sitametco, Adipis 32, 7985 Elit SED Doe Temp, Incidi 31:85 (UTL+…"
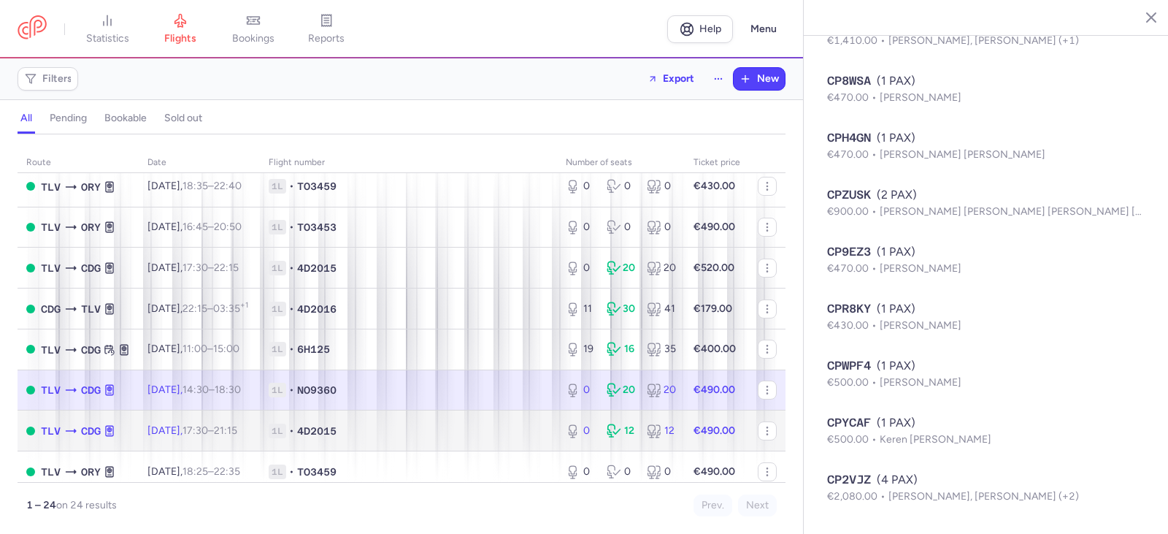
click at [177, 437] on span "[DATE] 17:30 – 21:15 +0" at bounding box center [192, 430] width 90 height 12
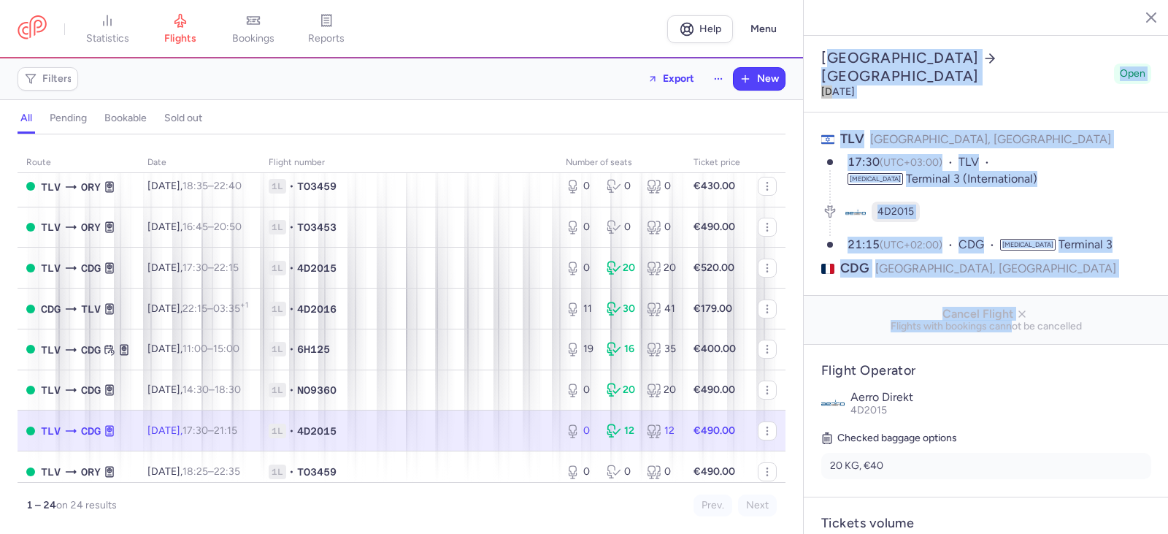
click at [1007, 282] on section "[GEOGRAPHIC_DATA] [DATE] Open TLV [GEOGRAPHIC_DATA], [GEOGRAPHIC_DATA] 17:30 (U…" at bounding box center [986, 267] width 365 height 534
click at [1061, 112] on section "TLV [GEOGRAPHIC_DATA], [GEOGRAPHIC_DATA] 17:30 (UTC+03:00) TLV [MEDICAL_DATA] T…" at bounding box center [986, 203] width 365 height 183
click at [1031, 130] on p "TLV [GEOGRAPHIC_DATA], [GEOGRAPHIC_DATA]" at bounding box center [986, 139] width 330 height 18
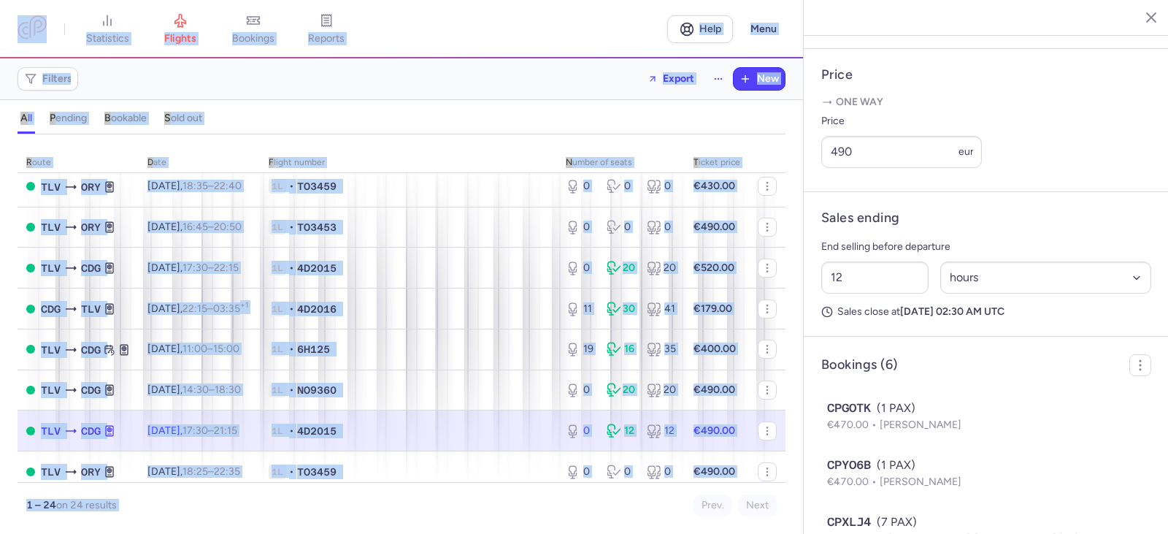
scroll to position [812, 0]
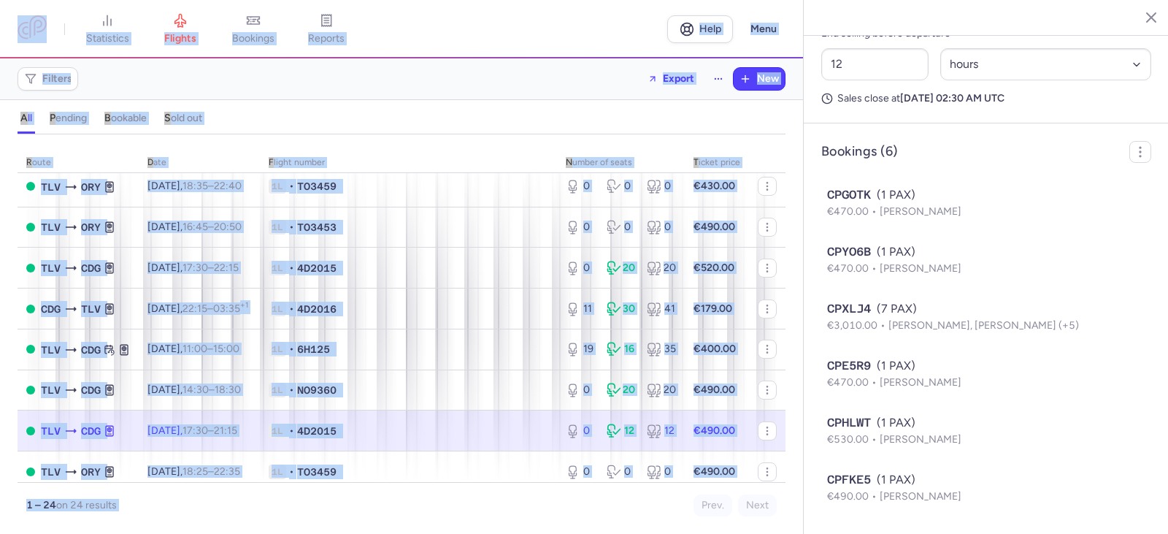
drag, startPoint x: 821, startPoint y: 16, endPoint x: 1079, endPoint y: 516, distance: 562.6
click at [1079, 516] on section "[GEOGRAPHIC_DATA] [DATE] Open TLV [GEOGRAPHIC_DATA], [GEOGRAPHIC_DATA] 17:30 (U…" at bounding box center [986, 267] width 365 height 534
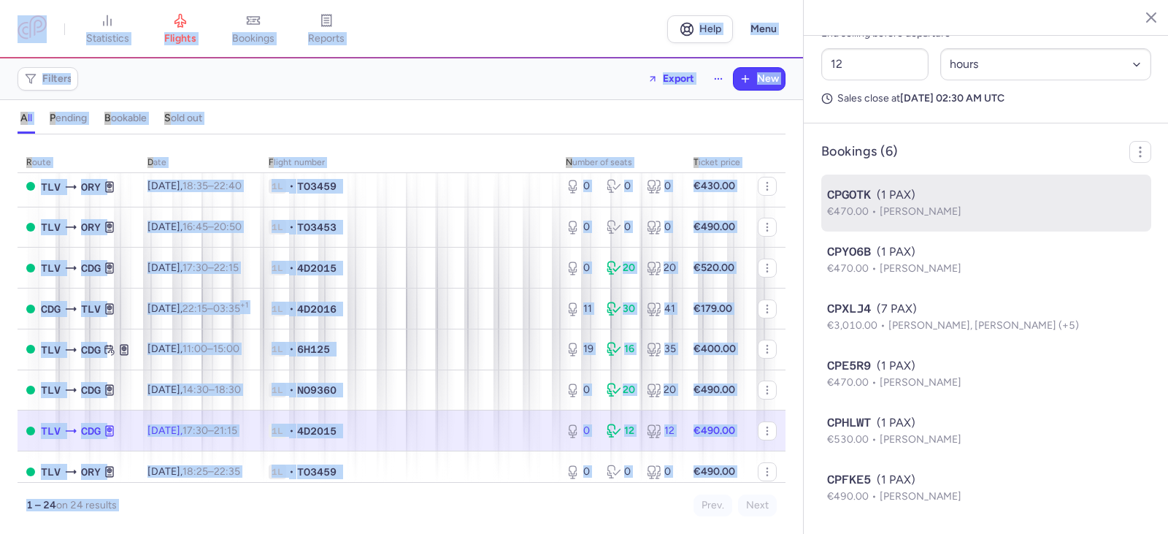
copy section "[GEOGRAPHIC_DATA] [DATE] Open TLV [GEOGRAPHIC_DATA], [GEOGRAPHIC_DATA] 17:30 (U…"
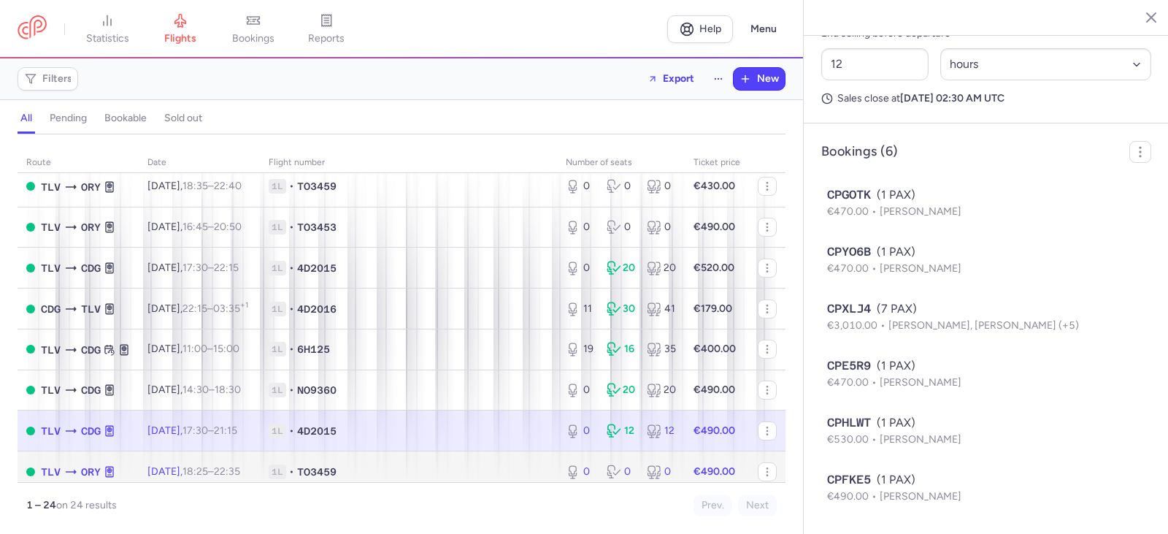
click at [337, 467] on span "TO3459" at bounding box center [316, 471] width 39 height 15
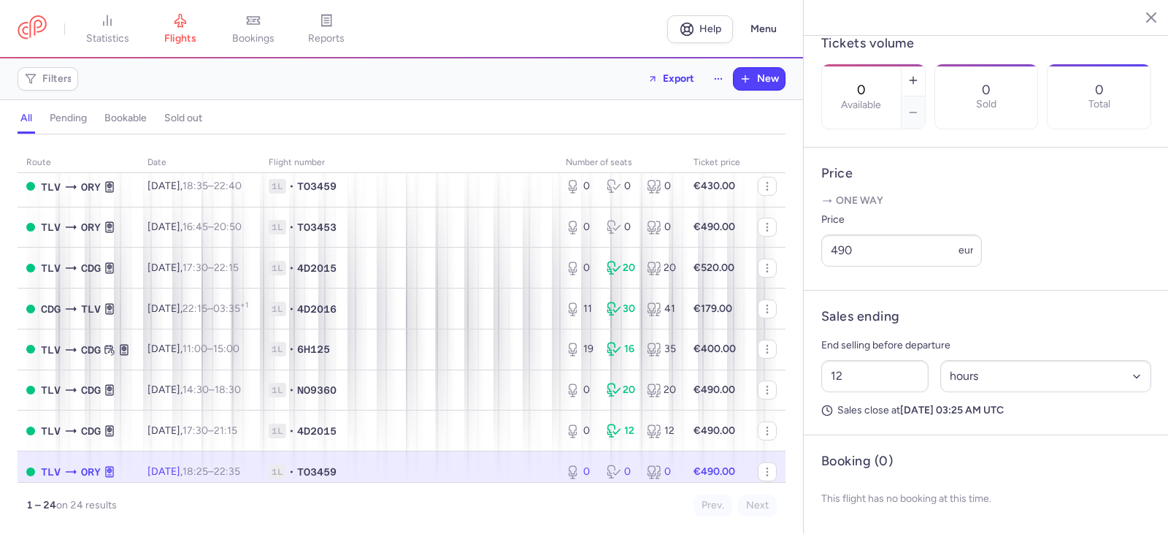
scroll to position [657, 0]
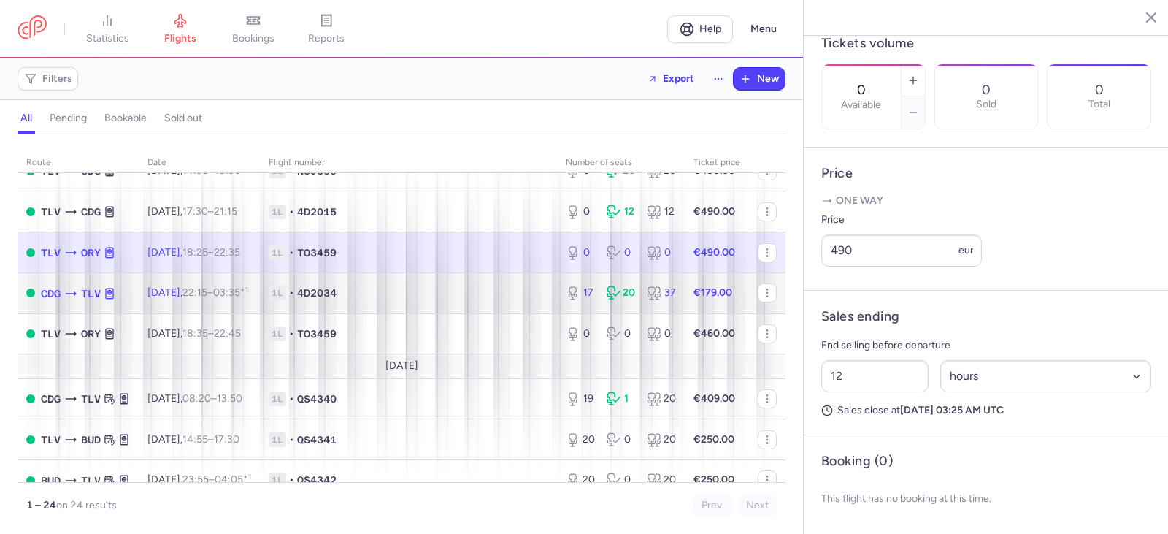
click at [337, 294] on span "4D2034" at bounding box center [316, 292] width 39 height 15
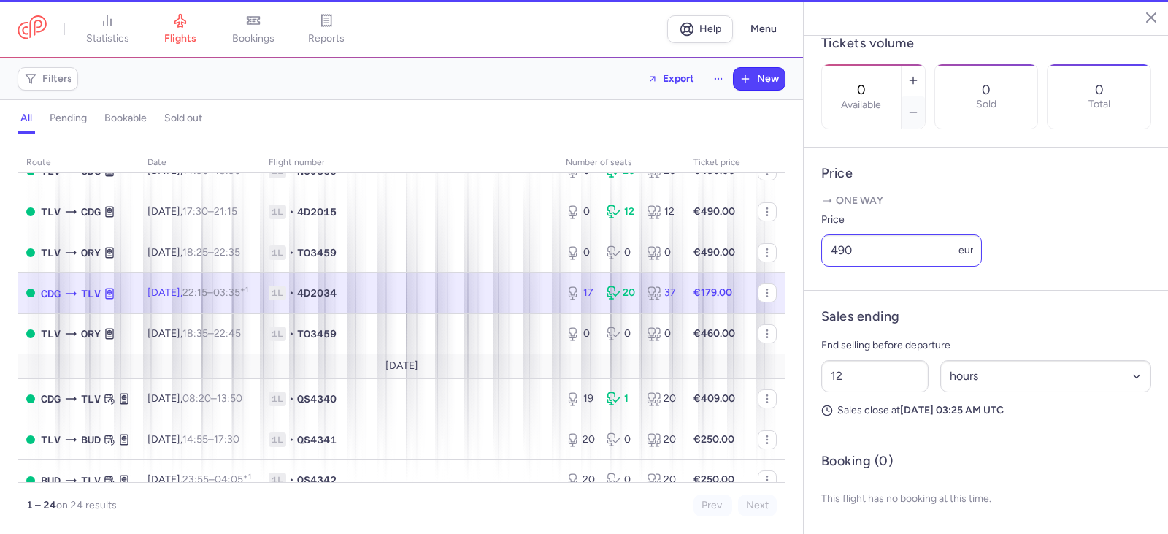
type input "17"
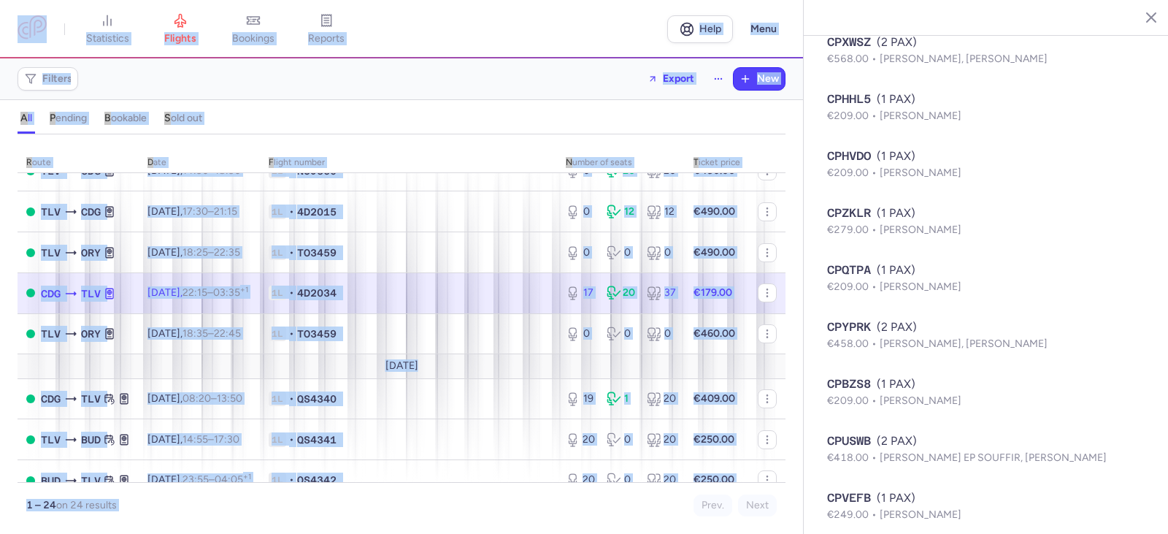
scroll to position [1438, 0]
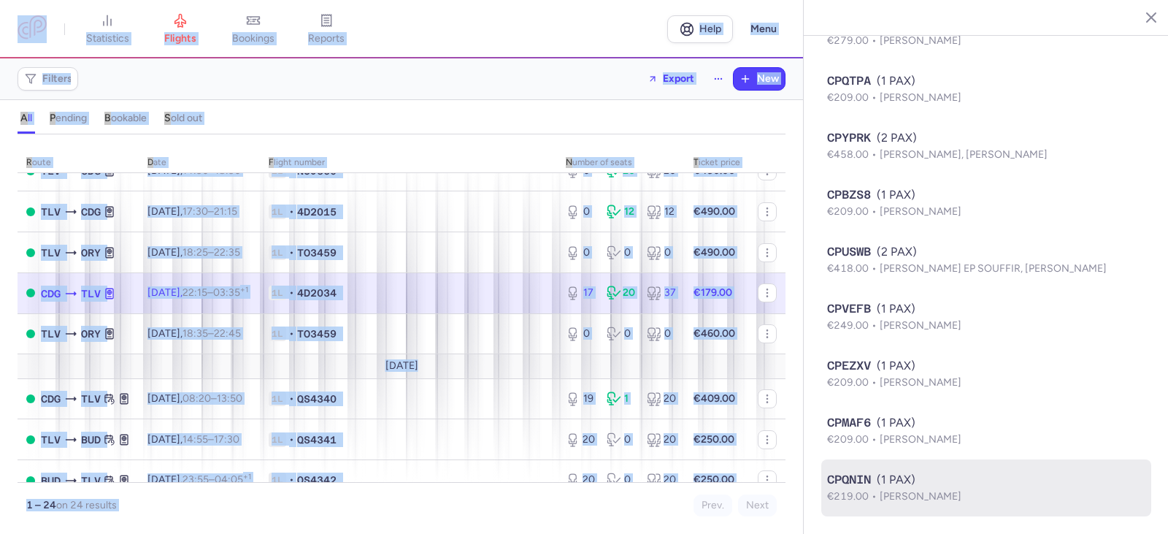
drag, startPoint x: 823, startPoint y: 23, endPoint x: 1102, endPoint y: 504, distance: 556.1
click at [1102, 504] on section "[GEOGRAPHIC_DATA] [GEOGRAPHIC_DATA] [DATE] Open CDG [GEOGRAPHIC_DATA], [GEOGRAP…" at bounding box center [986, 267] width 365 height 534
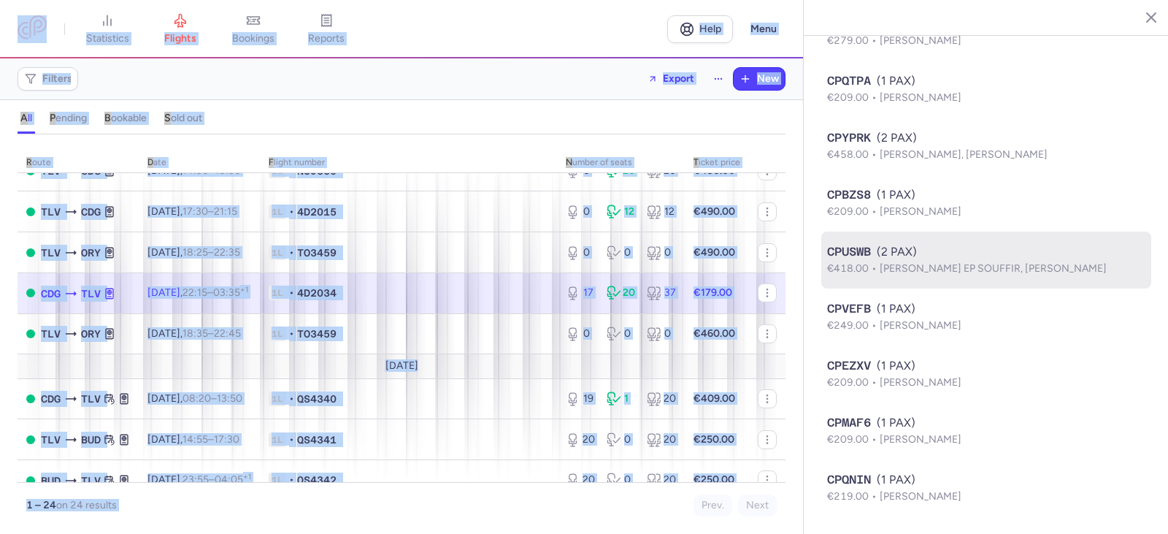
copy section "Lorem Ips Dolo Sitametco, Adipis 73, 1527 Elit SED Doeiu, Tempor 68:47 (INC+49:…"
